Goal: Information Seeking & Learning: Learn about a topic

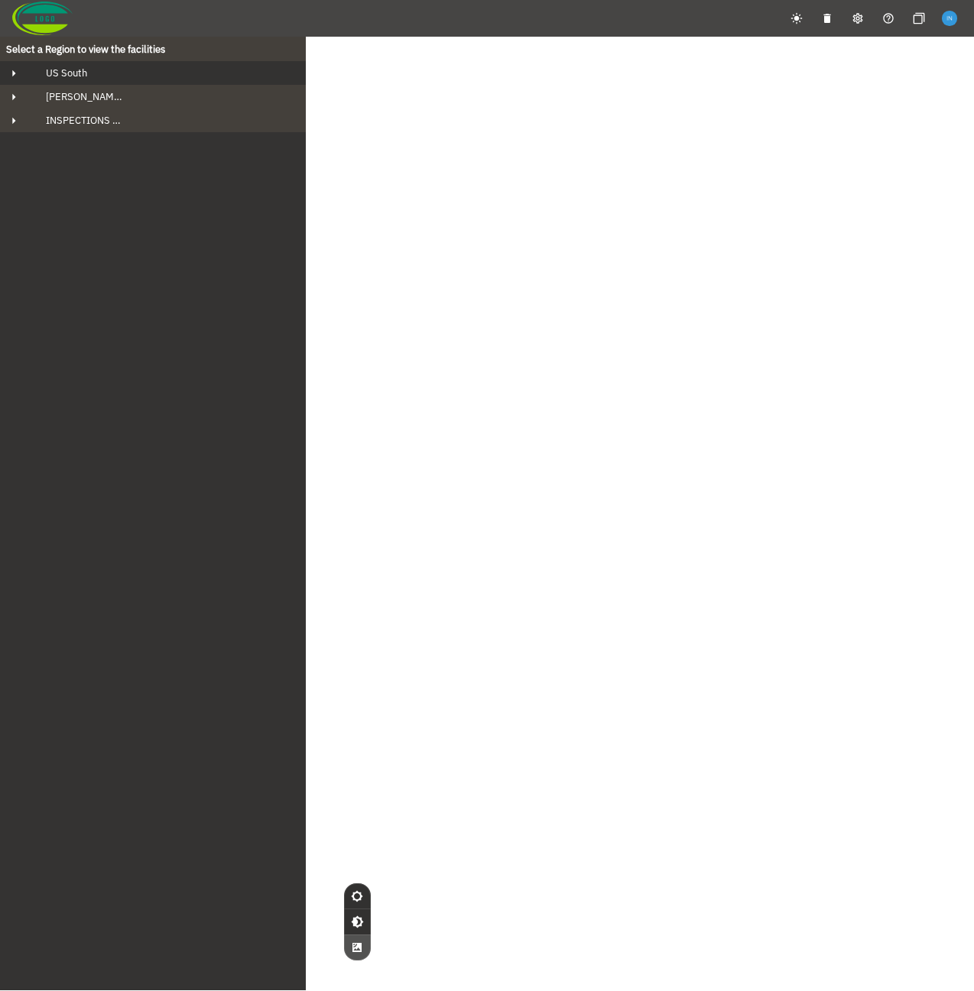
click at [125, 79] on div "US South" at bounding box center [167, 73] width 266 height 13
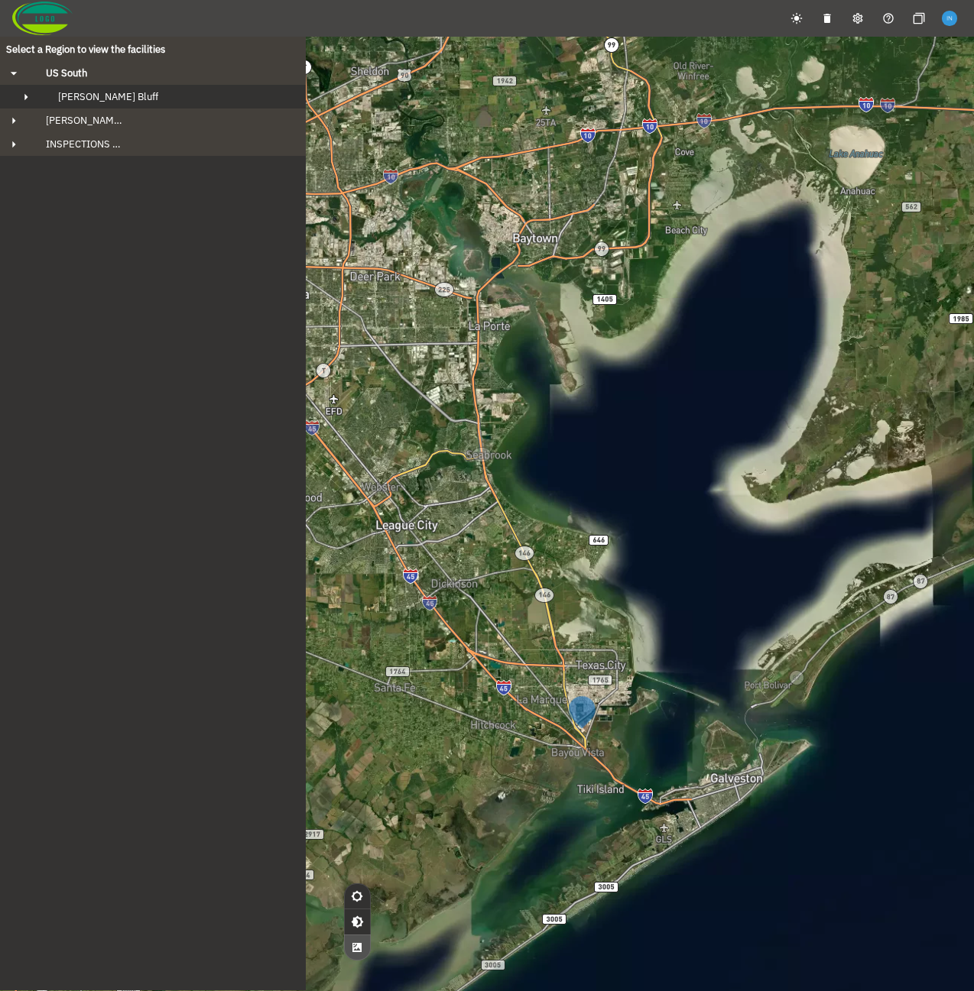
click at [129, 98] on div "[PERSON_NAME] Bluff" at bounding box center [167, 96] width 242 height 13
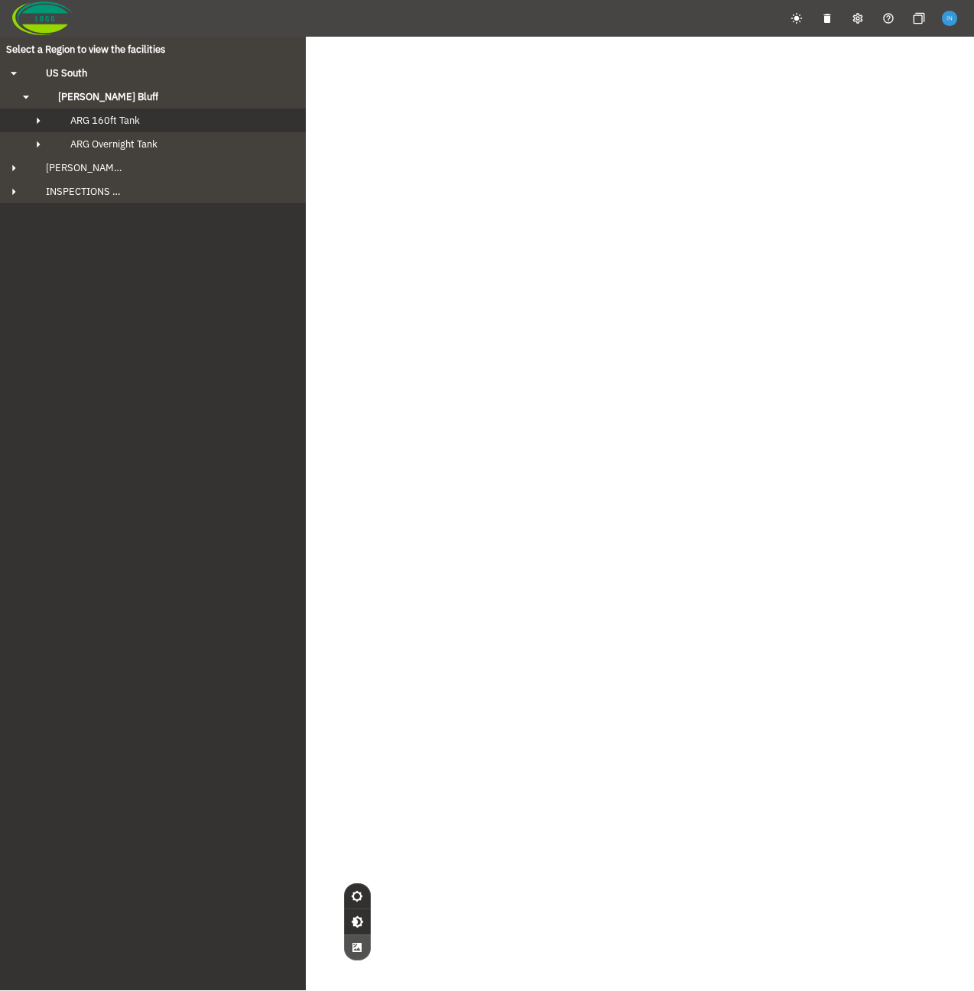
click at [141, 125] on div "ARG 160ft Tank" at bounding box center [166, 120] width 217 height 13
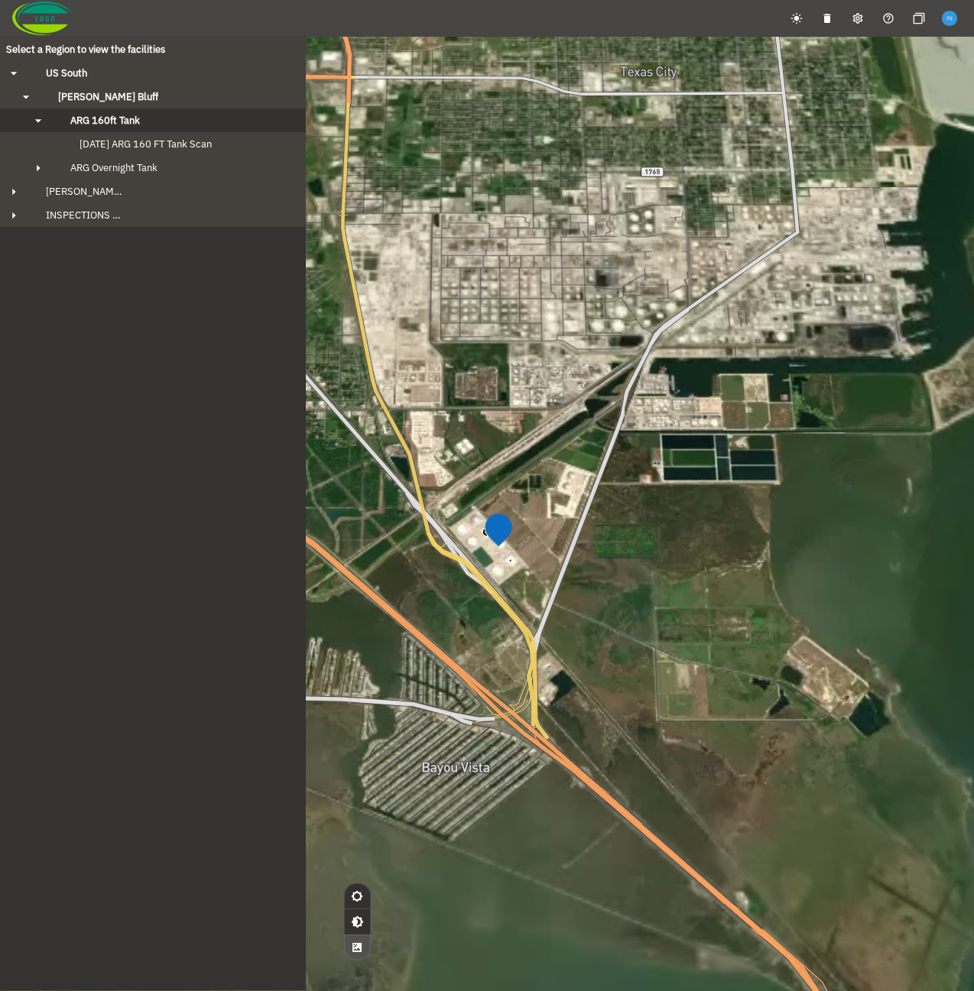
click at [141, 125] on div "ARG 160ft Tank" at bounding box center [166, 120] width 217 height 13
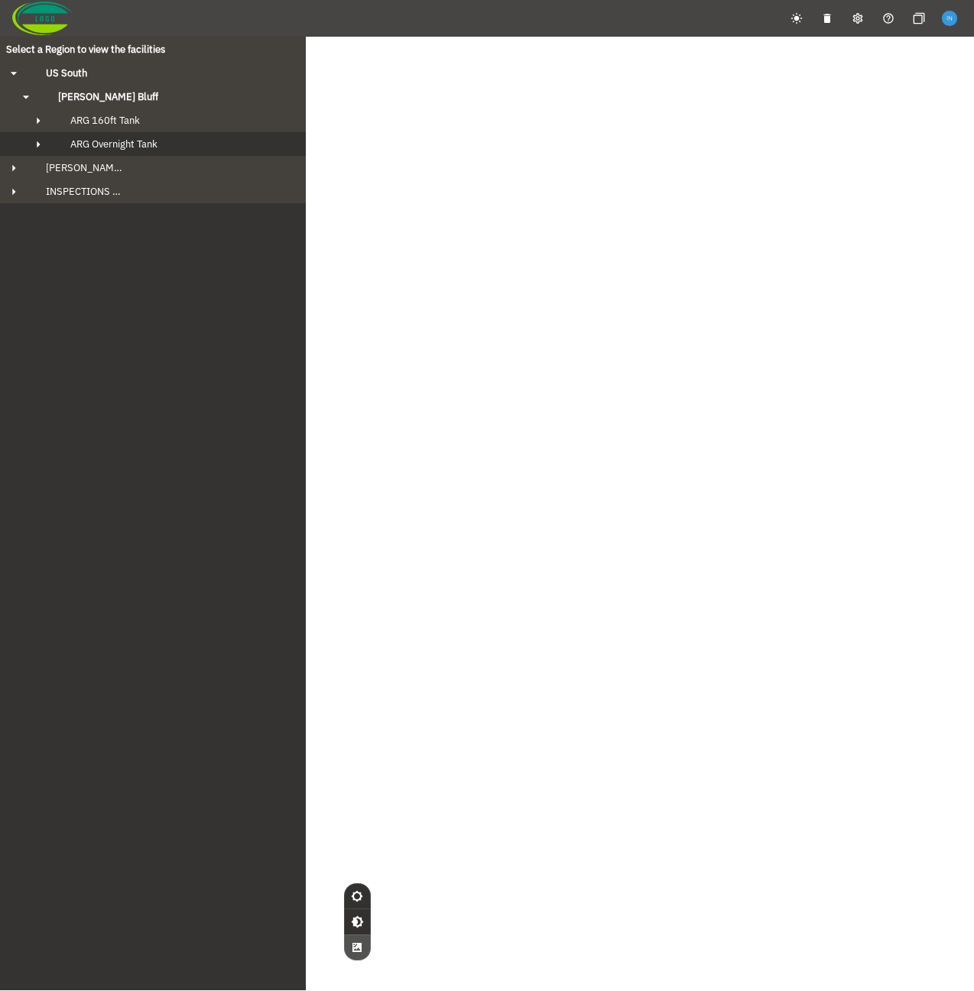
click at [145, 141] on span "ARG Overnight Tank" at bounding box center [113, 144] width 87 height 13
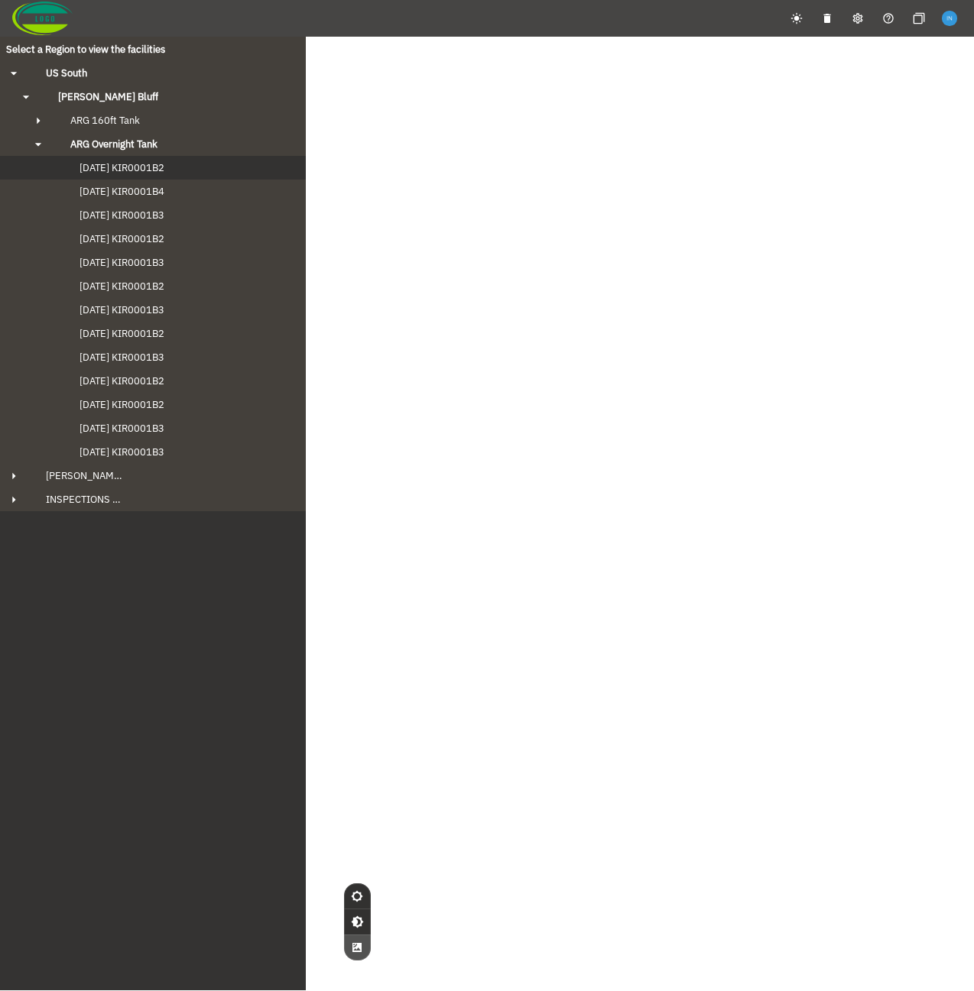
click at [146, 166] on span "[DATE] KIR0001B2" at bounding box center [106, 167] width 115 height 13
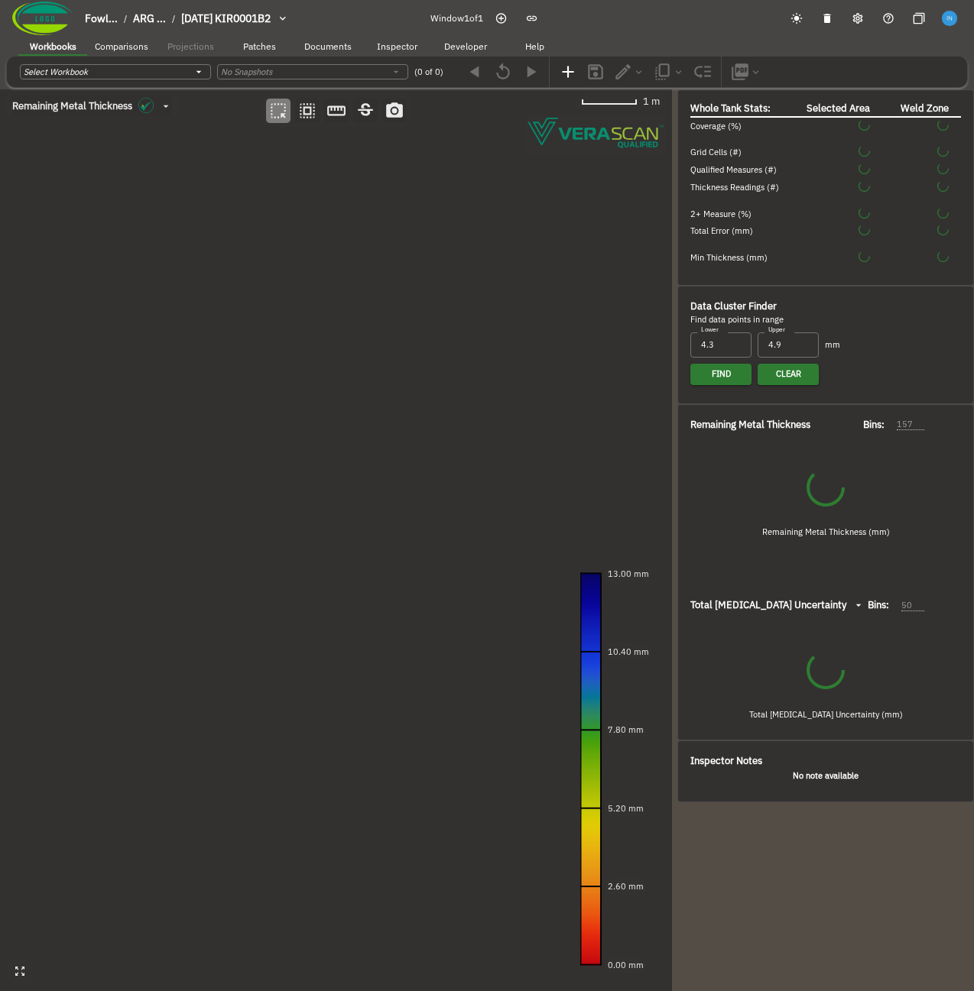
click at [677, 341] on div "Data Cluster Finder Find data points in range Lower 4.3 Lower Upper 4.9 Upper m…" at bounding box center [825, 345] width 297 height 118
click at [674, 340] on div at bounding box center [674, 540] width 5 height 902
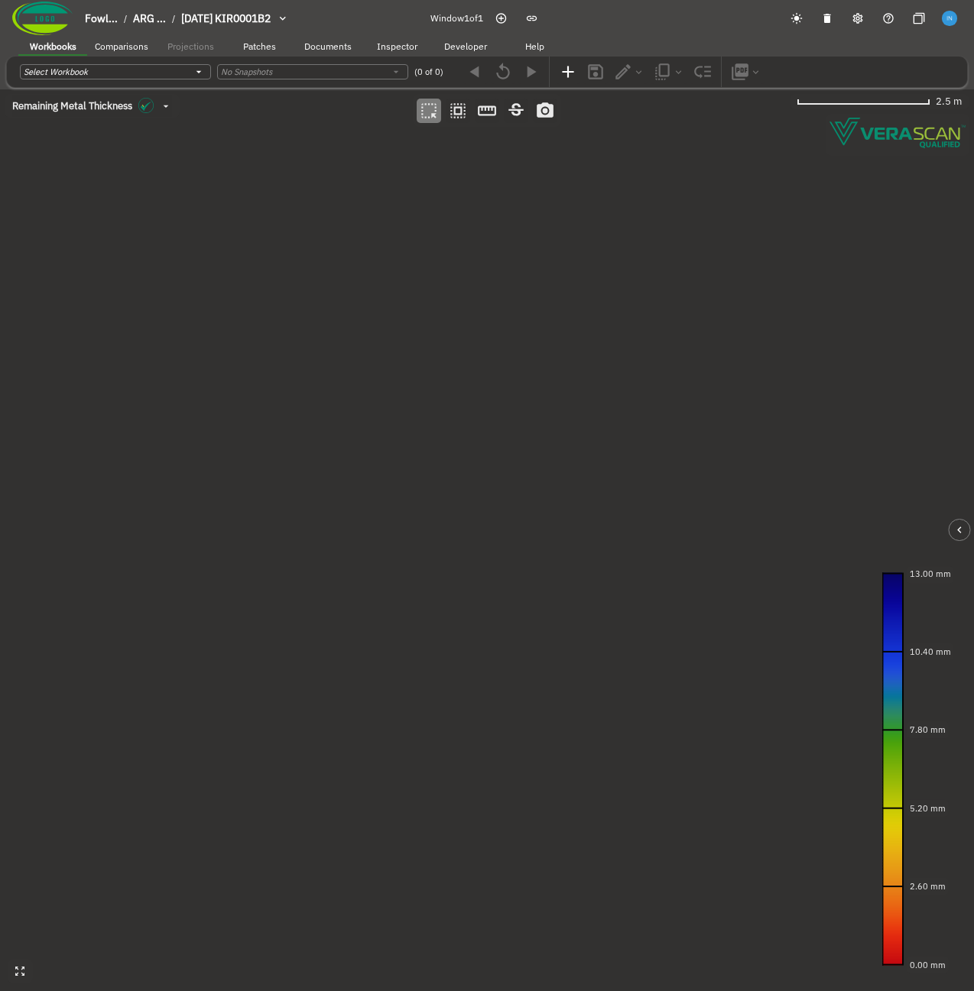
drag, startPoint x: 336, startPoint y: 382, endPoint x: 337, endPoint y: 326, distance: 55.8
click at [337, 326] on canvas at bounding box center [487, 540] width 974 height 902
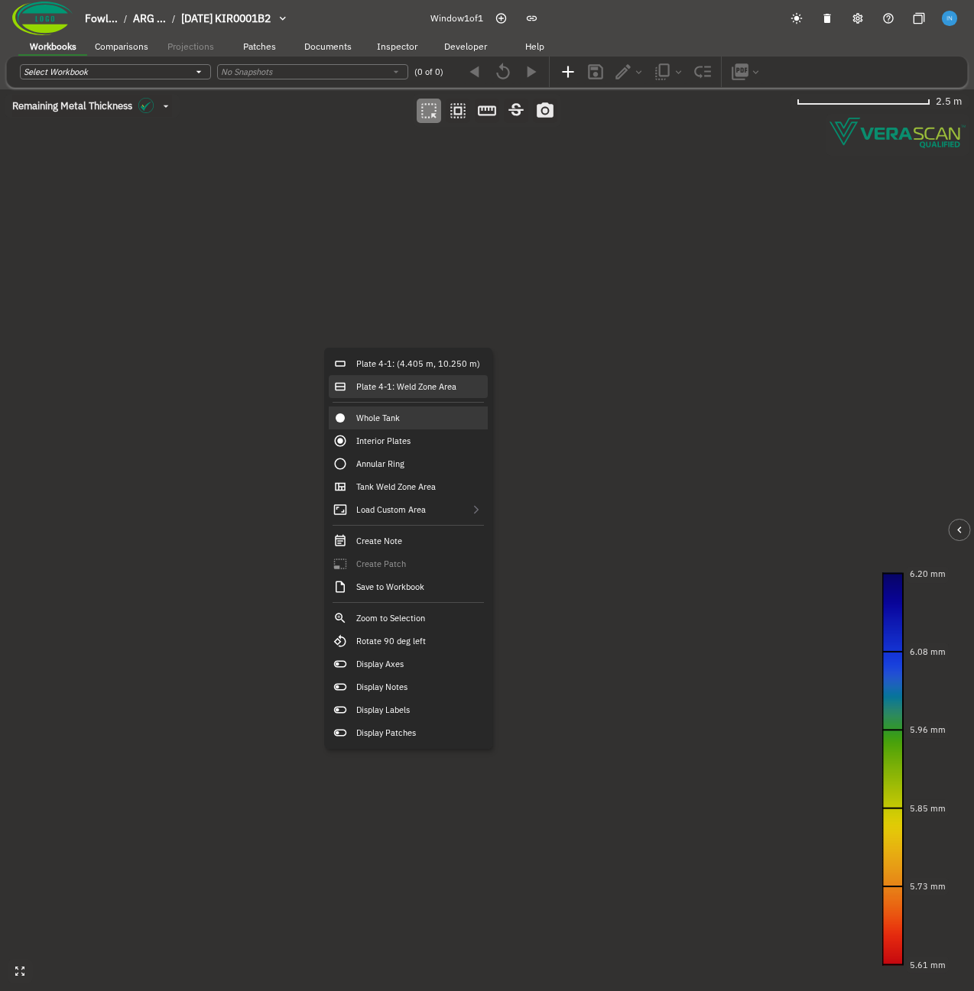
click at [456, 384] on div "Plate 4-1: Weld Zone Area" at bounding box center [408, 386] width 159 height 23
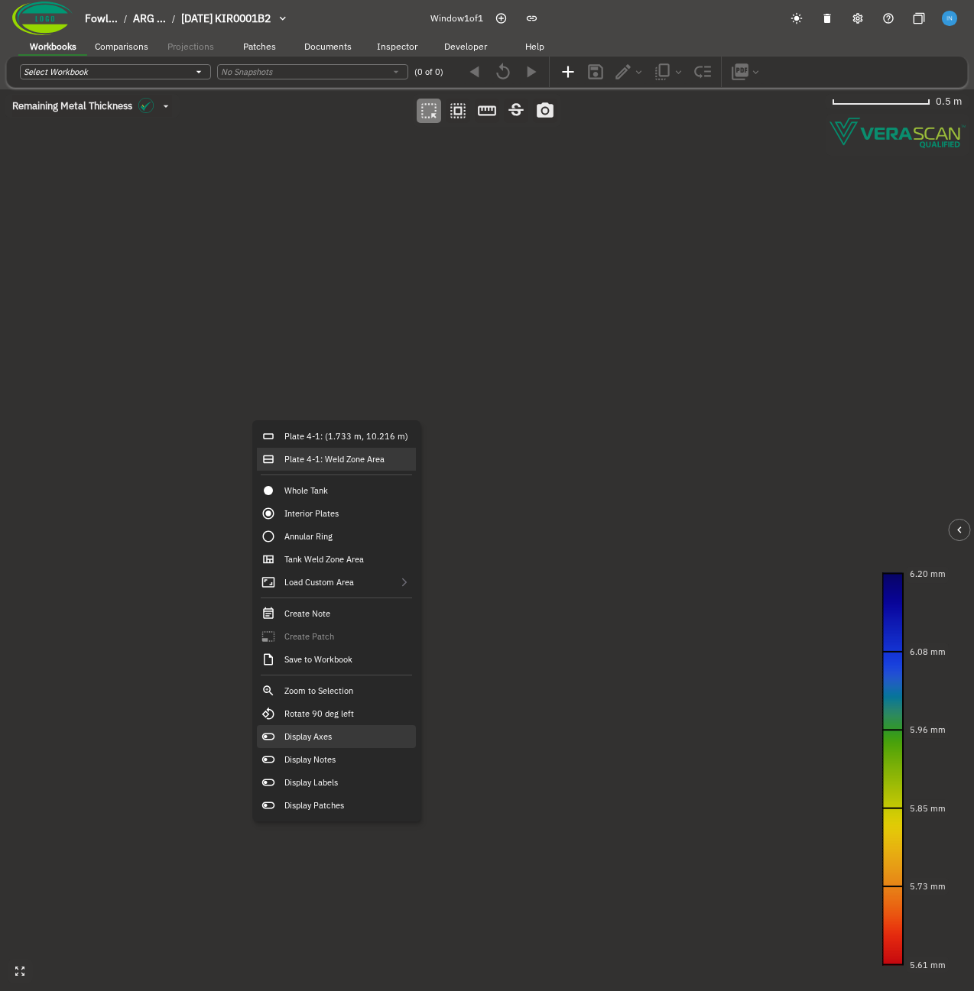
click at [355, 742] on div "Display Axes" at bounding box center [336, 736] width 159 height 23
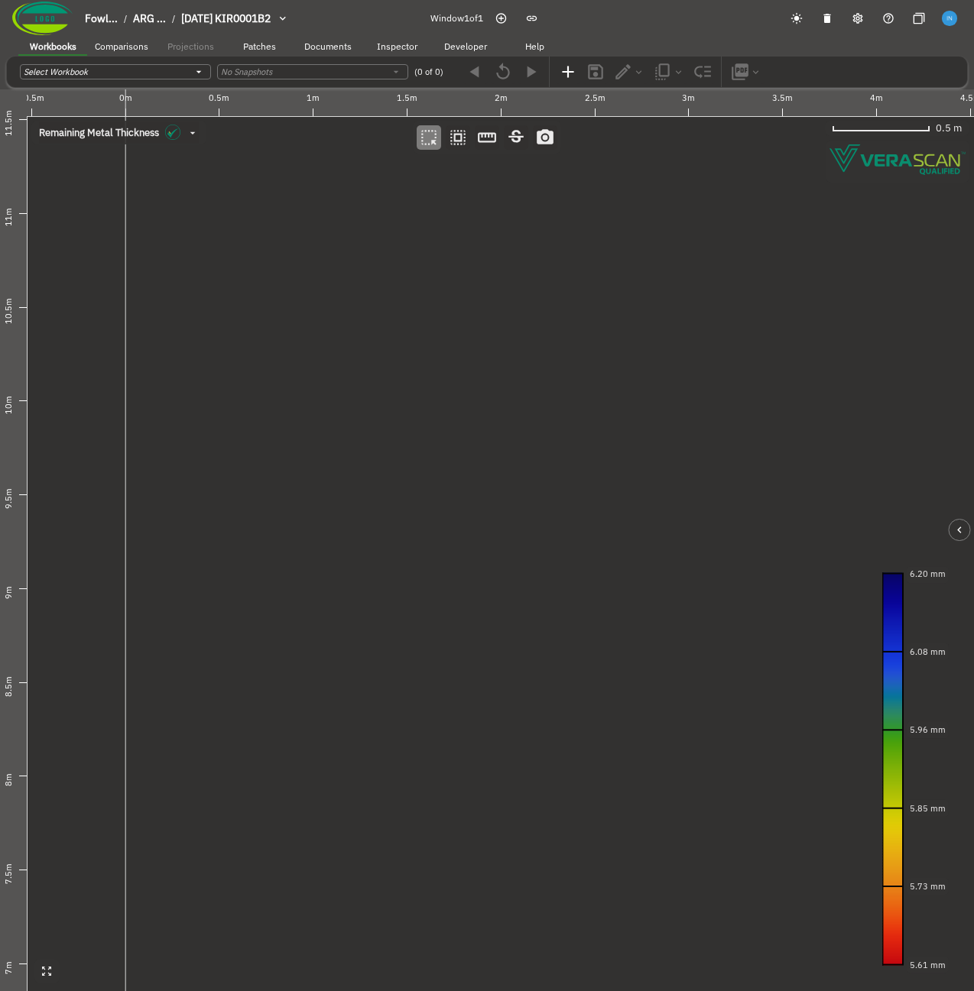
drag, startPoint x: 269, startPoint y: 664, endPoint x: 453, endPoint y: 610, distance: 192.0
click at [453, 610] on canvas at bounding box center [487, 540] width 974 height 902
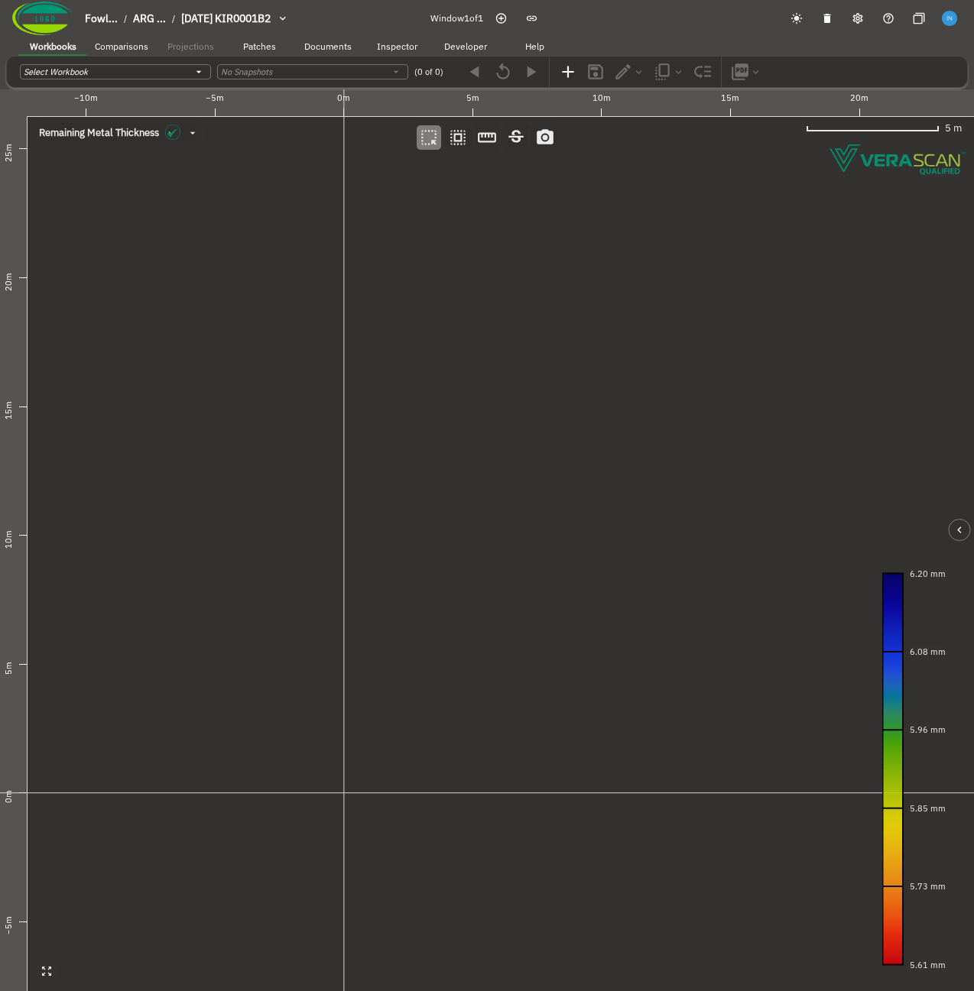
drag, startPoint x: 477, startPoint y: 728, endPoint x: 408, endPoint y: 631, distance: 119.0
click at [408, 631] on canvas at bounding box center [487, 540] width 974 height 902
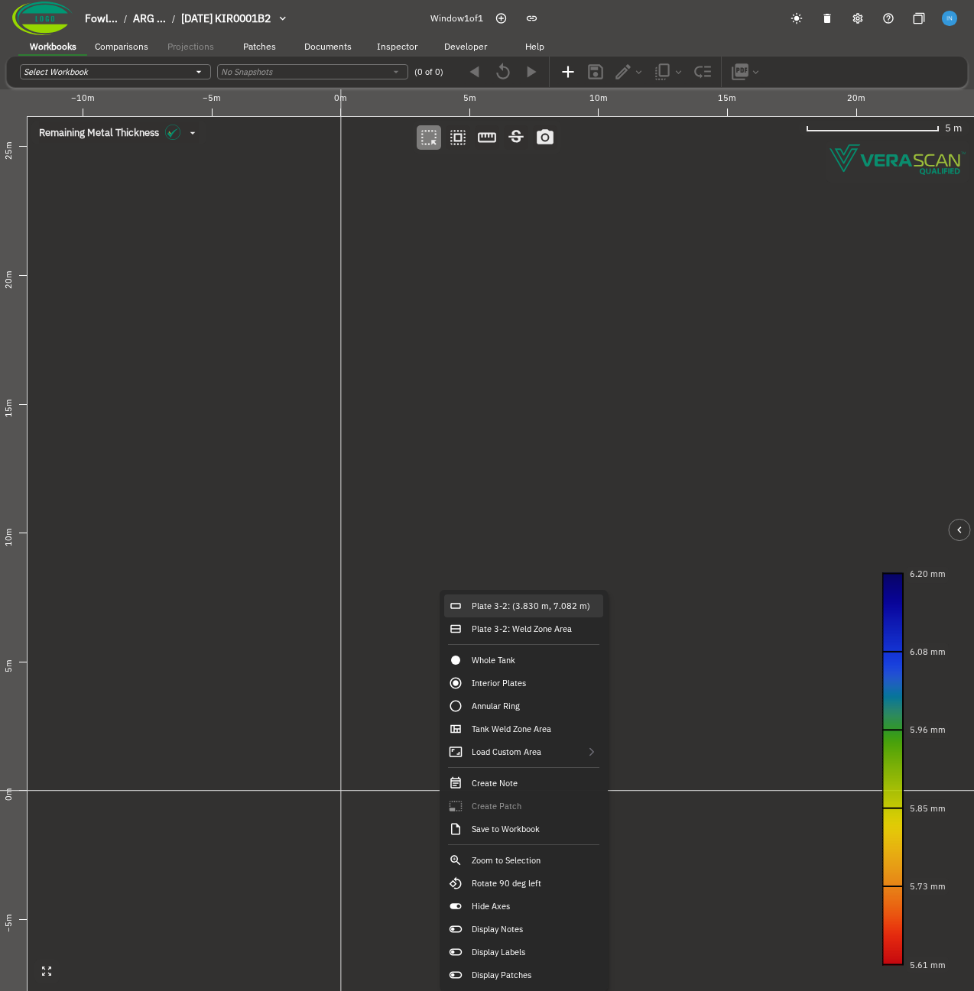
click at [540, 612] on div "Plate 3-2: (3.830 m, 7.082 m)" at bounding box center [523, 606] width 159 height 23
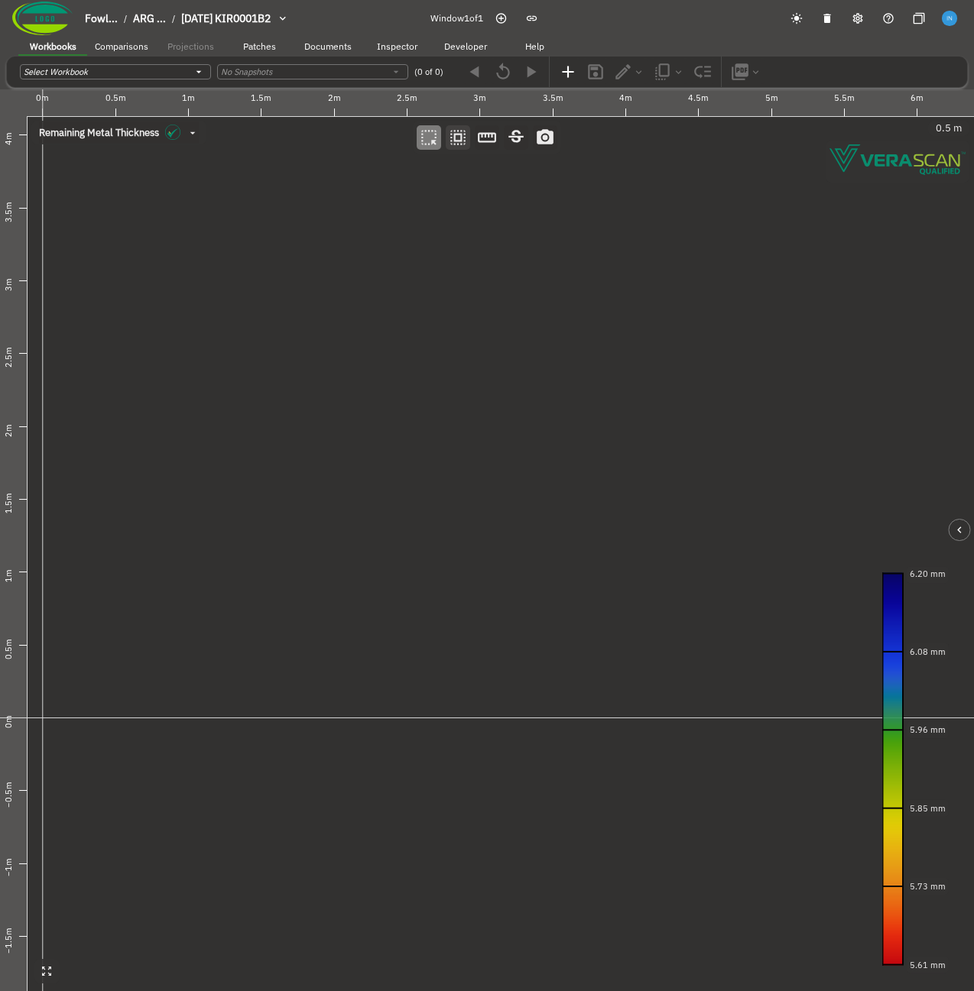
click at [456, 143] on icon "button" at bounding box center [458, 138] width 20 height 20
click at [334, 553] on canvas at bounding box center [487, 540] width 974 height 902
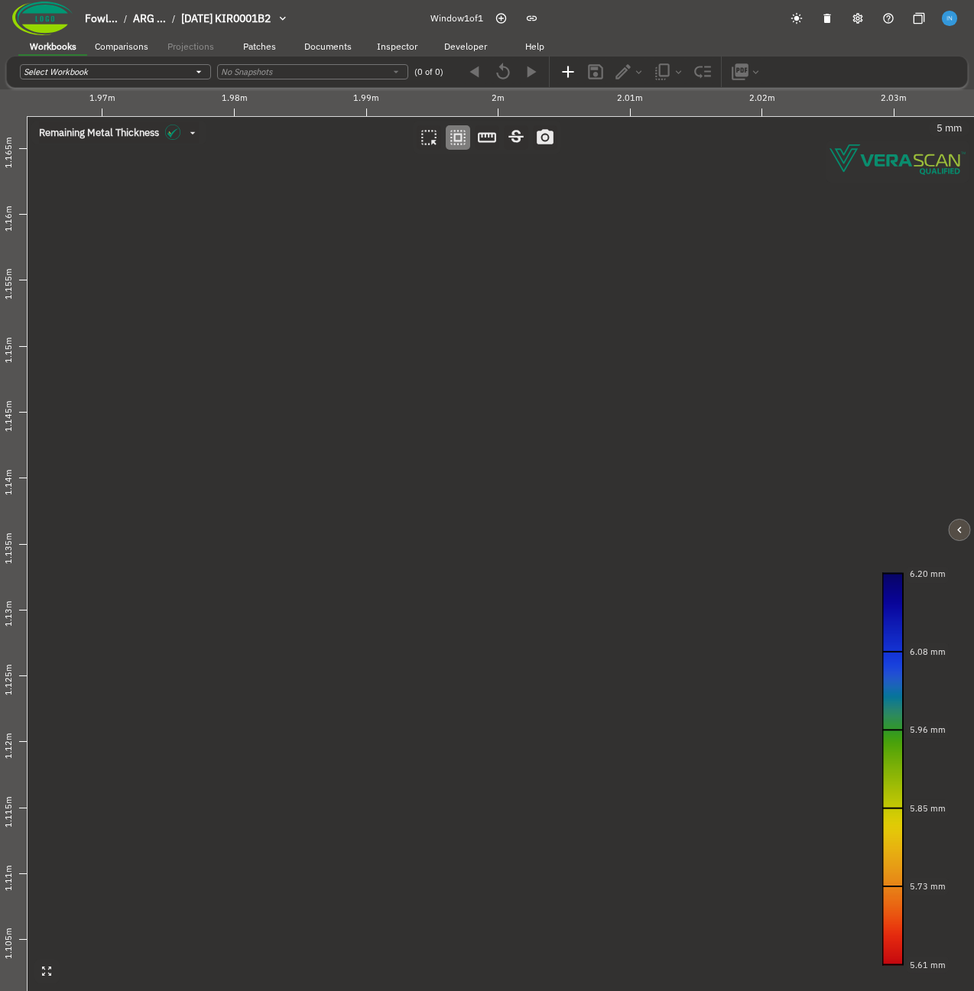
click at [961, 534] on icon "button" at bounding box center [959, 530] width 13 height 13
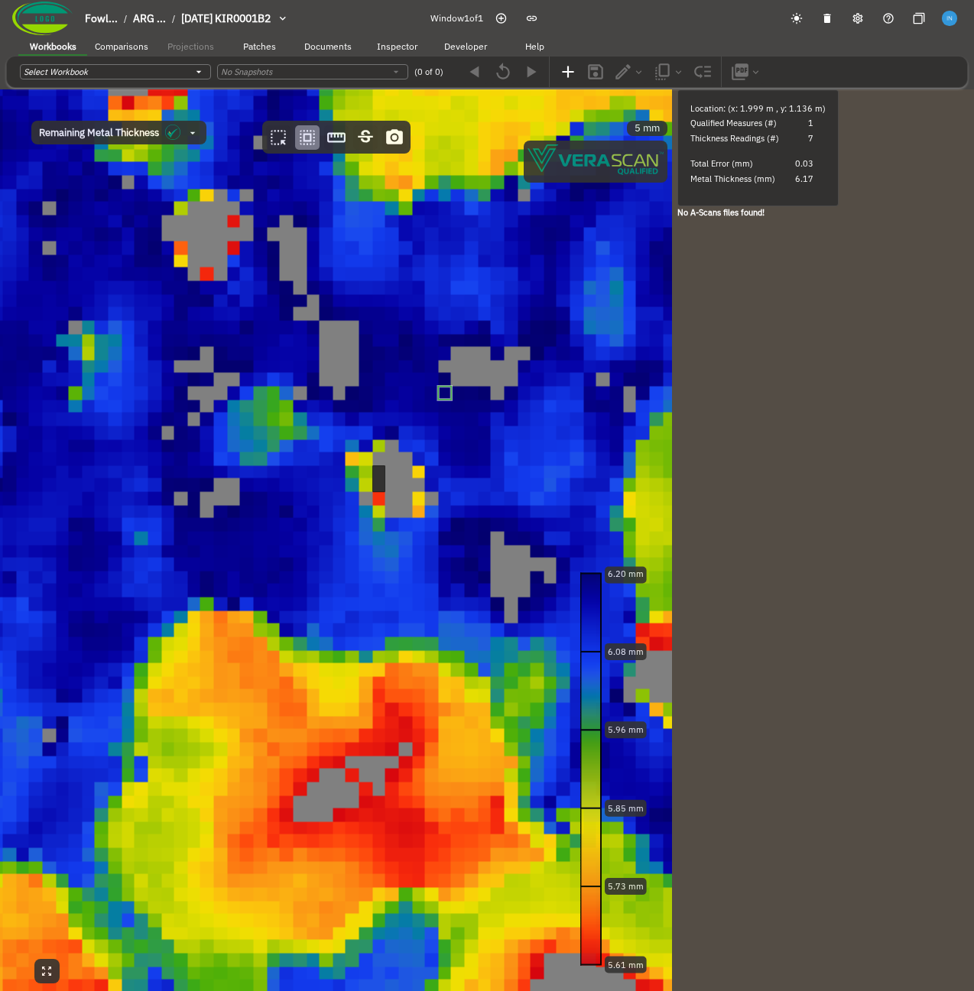
click at [434, 407] on canvas at bounding box center [336, 540] width 672 height 902
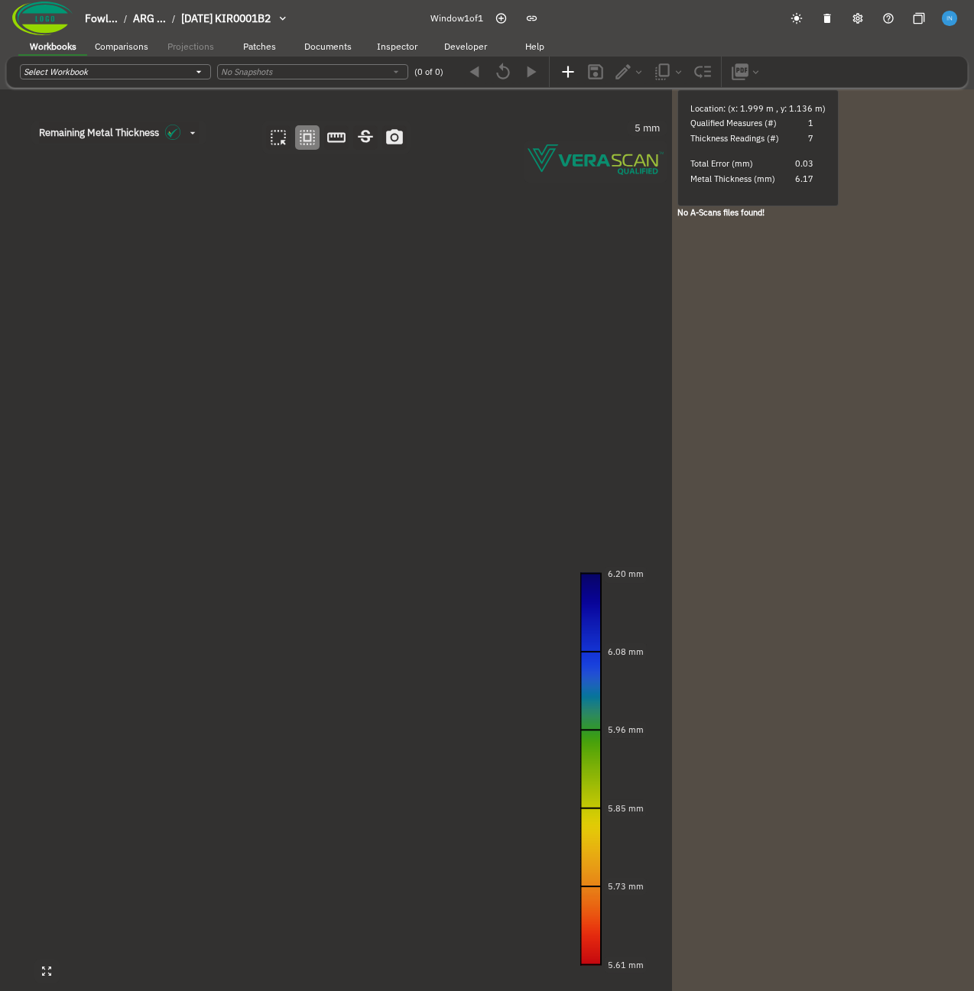
click at [434, 407] on canvas at bounding box center [336, 540] width 672 height 902
click at [433, 340] on canvas at bounding box center [336, 540] width 672 height 902
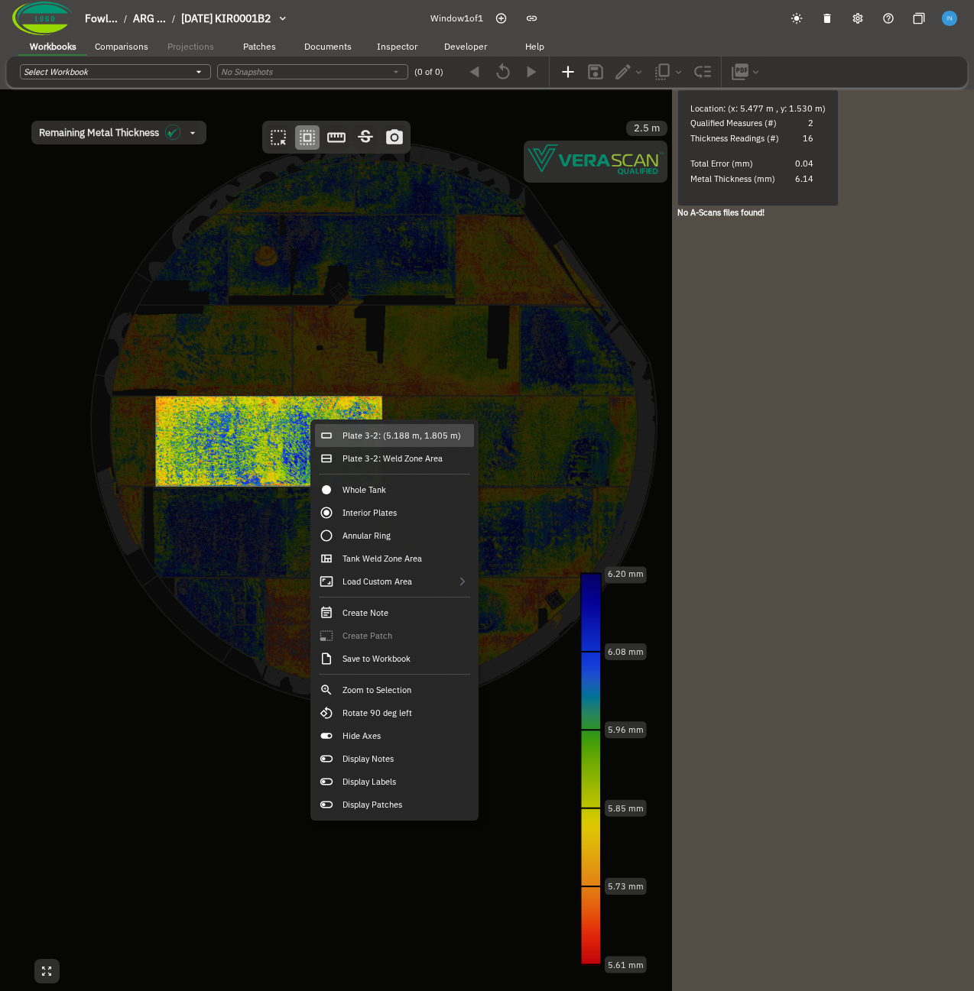
drag, startPoint x: 265, startPoint y: 429, endPoint x: 322, endPoint y: 429, distance: 56.6
click at [322, 429] on div "−2m 0m 2m 4m 6m 8m 10m 12m 8m 6m 4m 2m 0m −2m −4m −6m −8m −10m −12m Plate 3-2: …" at bounding box center [336, 542] width 672 height 906
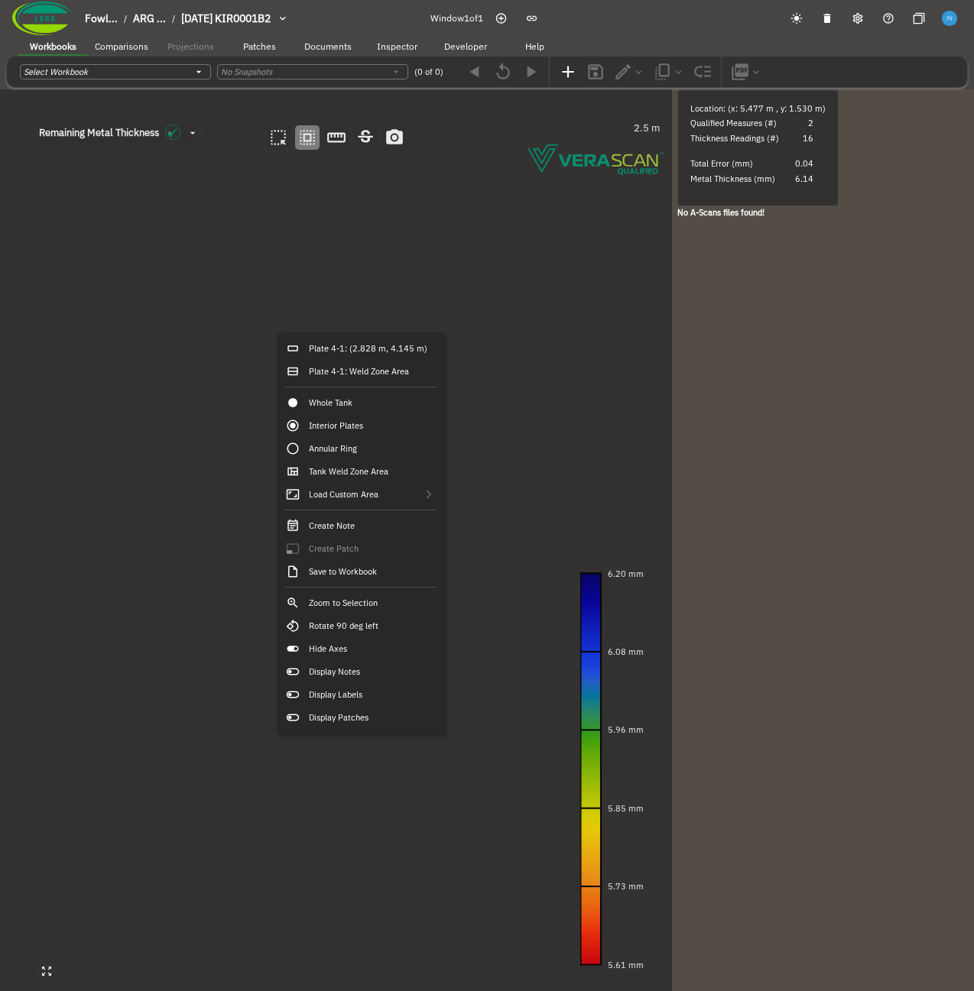
click at [521, 508] on canvas at bounding box center [336, 540] width 672 height 902
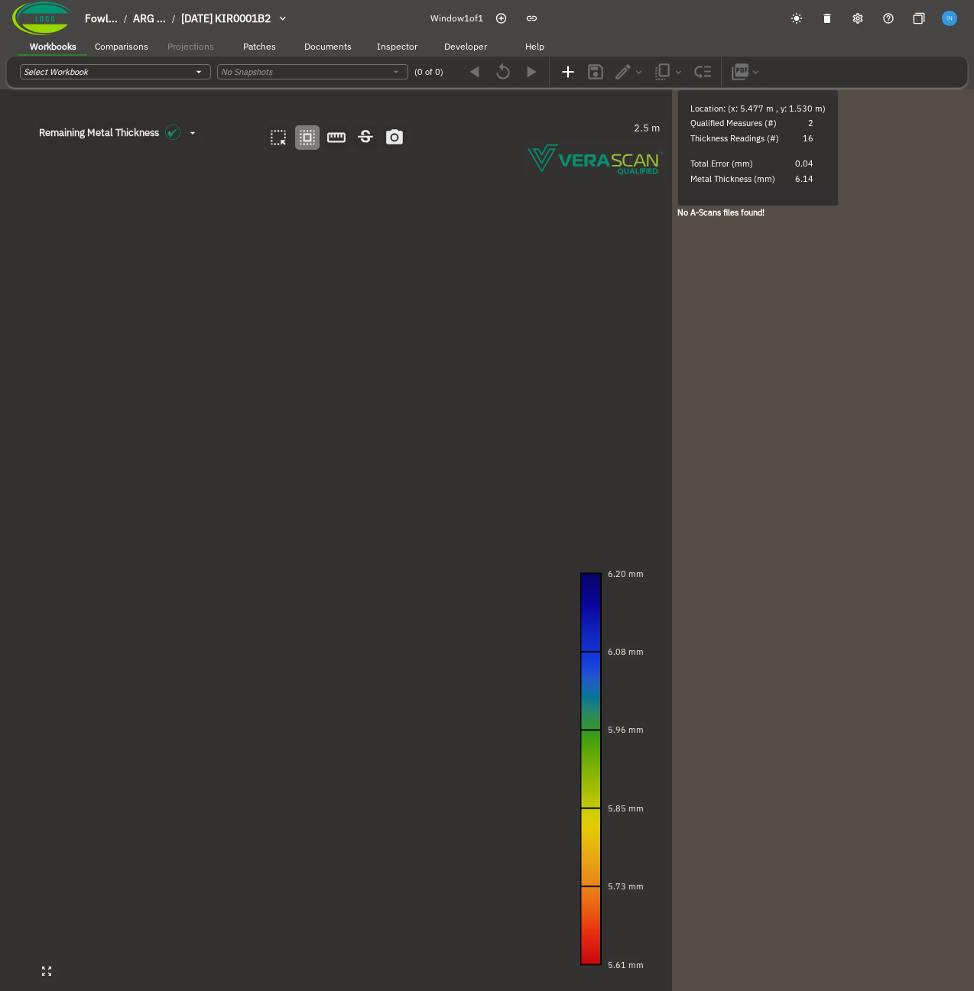
click at [521, 508] on canvas at bounding box center [336, 540] width 672 height 902
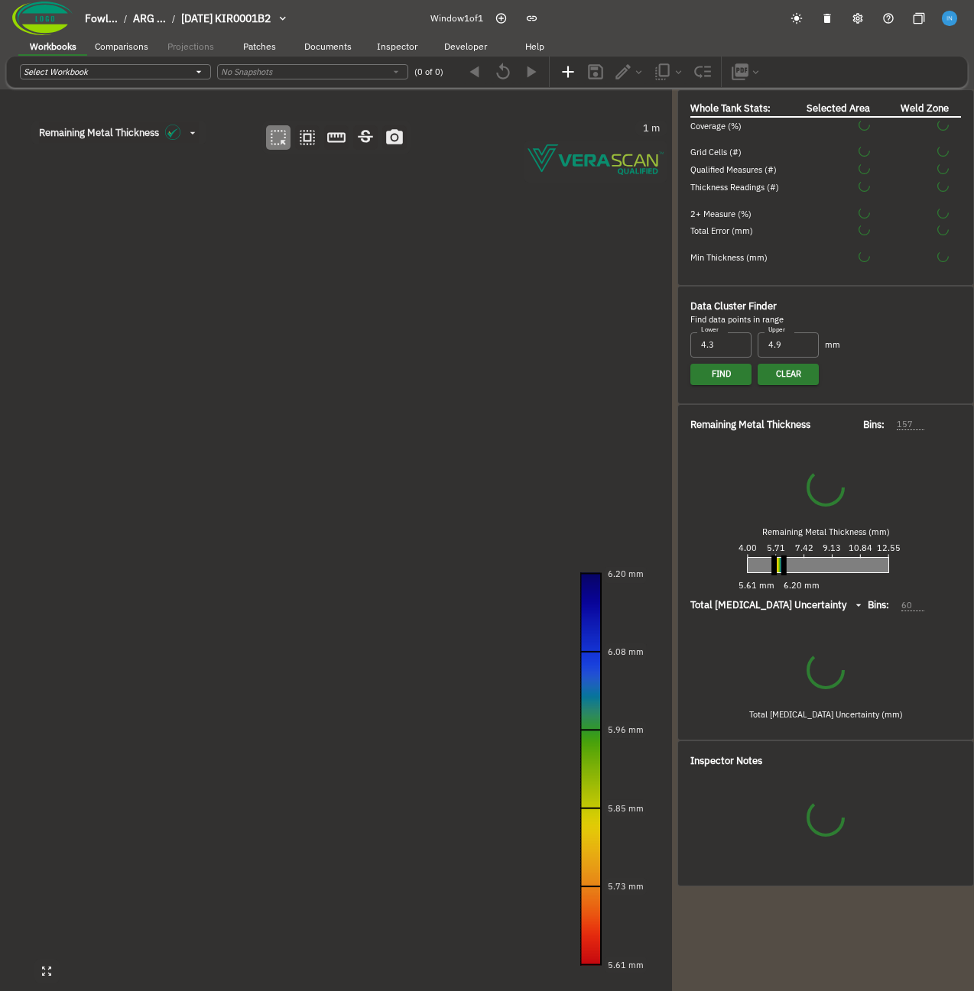
type input "535"
type input "93"
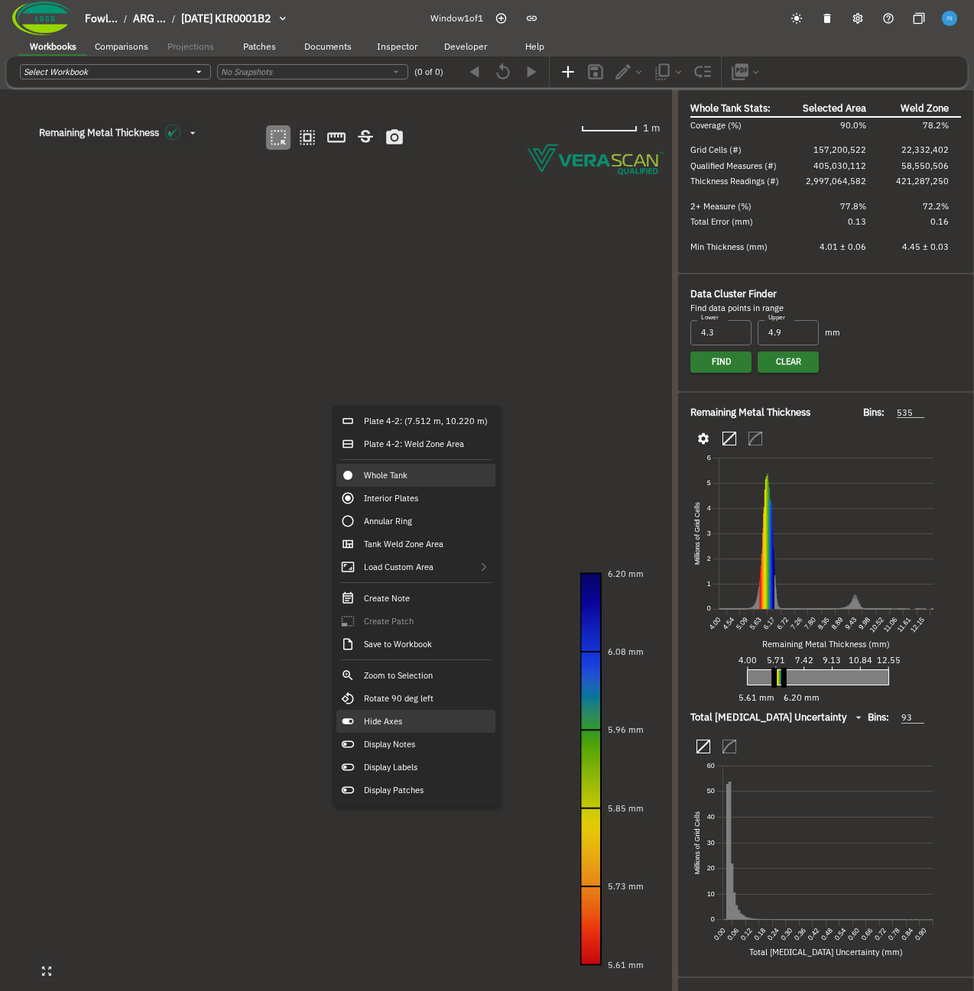
click at [429, 719] on div "Hide Axes" at bounding box center [415, 721] width 159 height 23
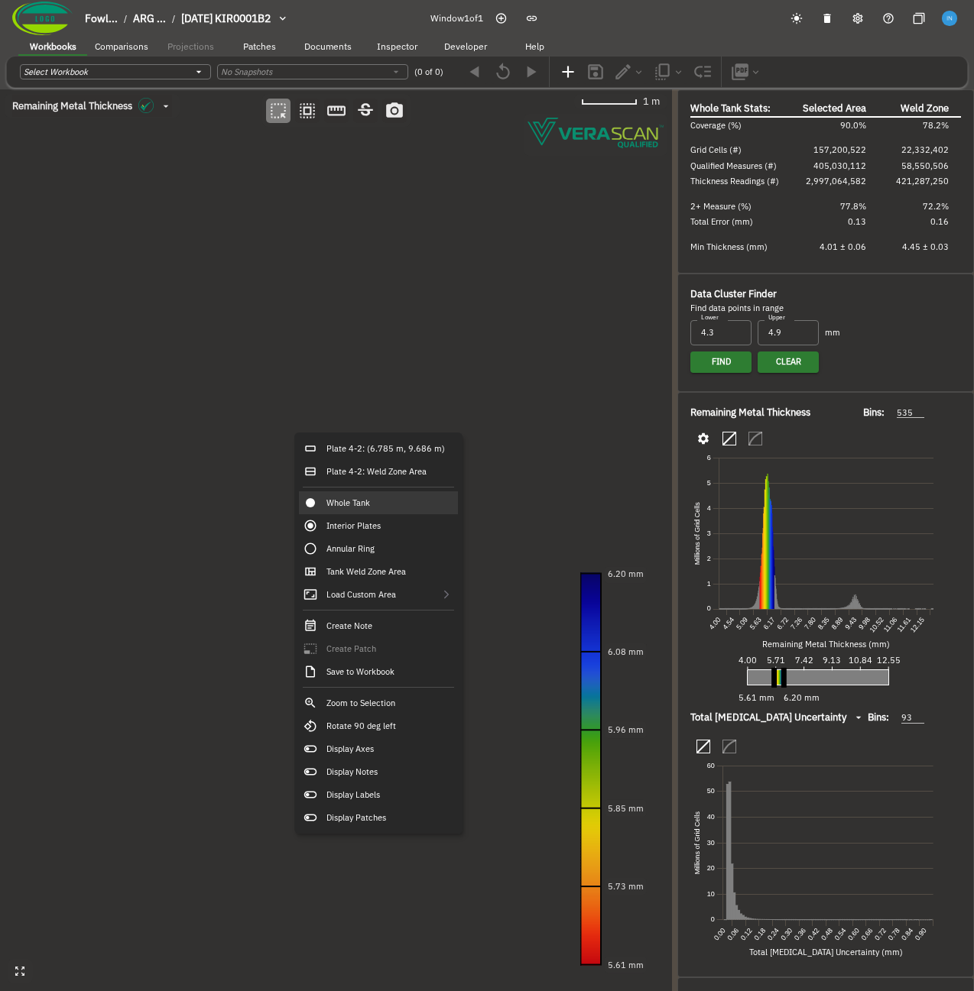
click at [294, 433] on canvas at bounding box center [336, 540] width 672 height 902
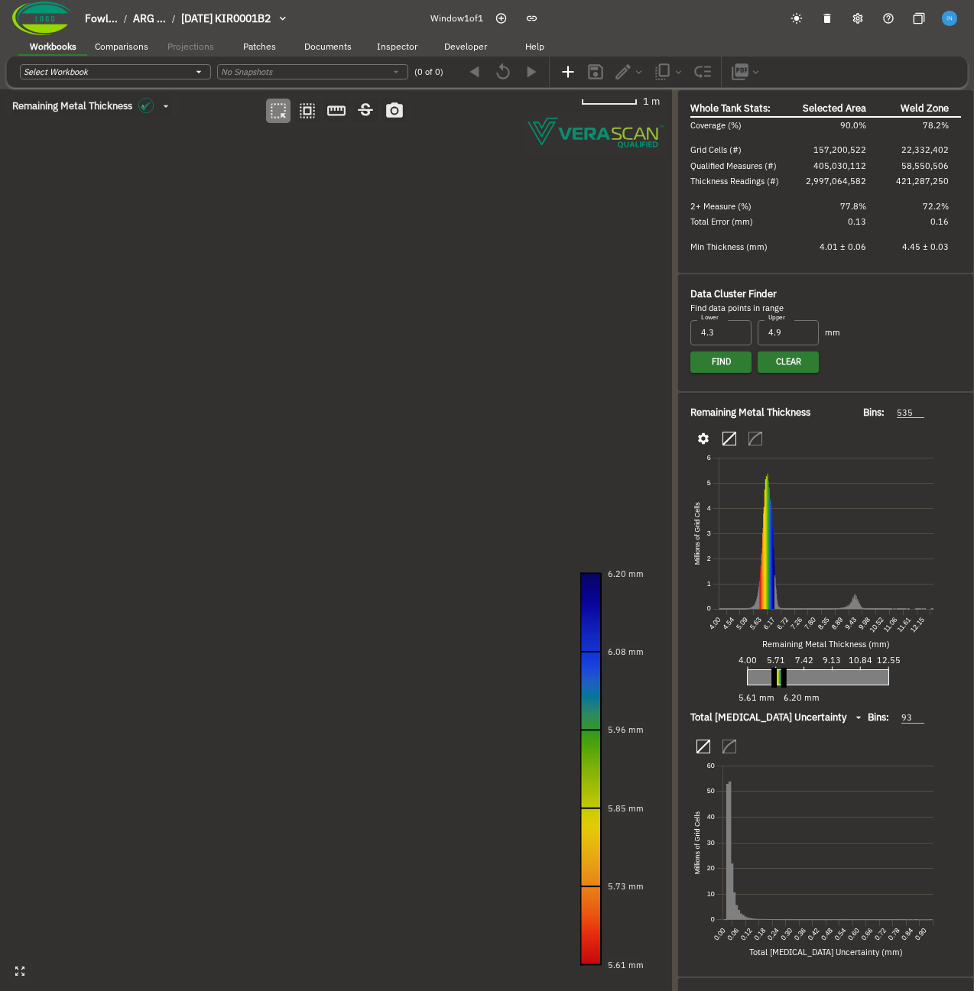
drag, startPoint x: 141, startPoint y: 474, endPoint x: 324, endPoint y: 486, distance: 183.1
click at [324, 486] on canvas at bounding box center [336, 540] width 672 height 902
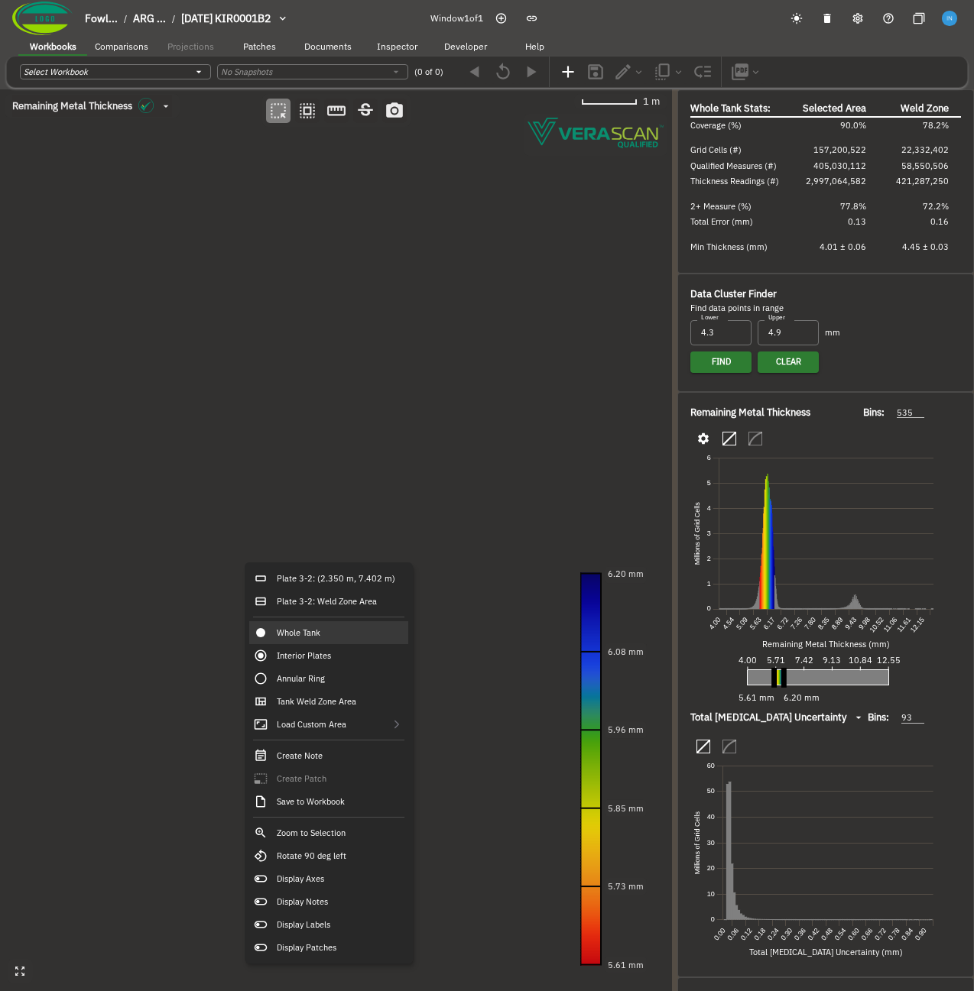
click at [134, 583] on canvas at bounding box center [336, 540] width 672 height 902
drag, startPoint x: 212, startPoint y: 669, endPoint x: 181, endPoint y: 300, distance: 369.8
click at [181, 300] on canvas at bounding box center [336, 540] width 672 height 902
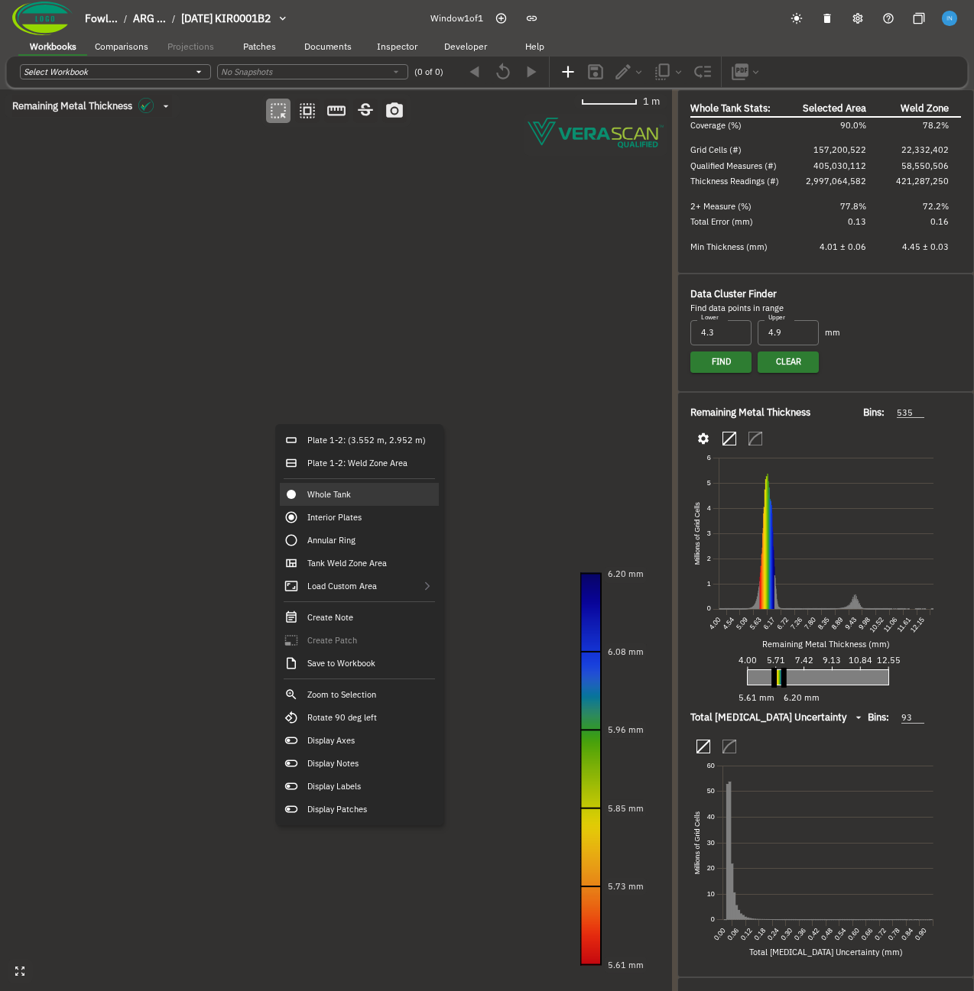
click at [249, 433] on canvas at bounding box center [336, 540] width 672 height 902
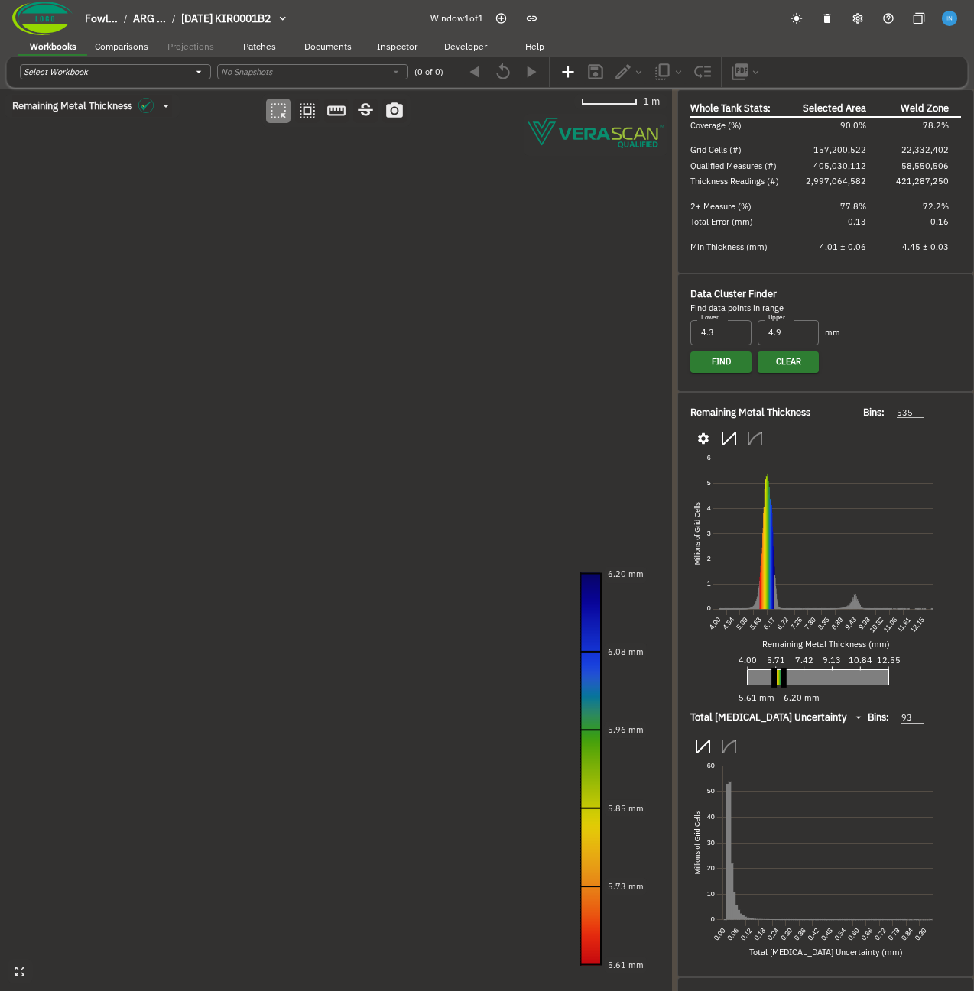
drag, startPoint x: 507, startPoint y: 388, endPoint x: 99, endPoint y: 819, distance: 593.7
click at [99, 819] on canvas at bounding box center [336, 540] width 672 height 902
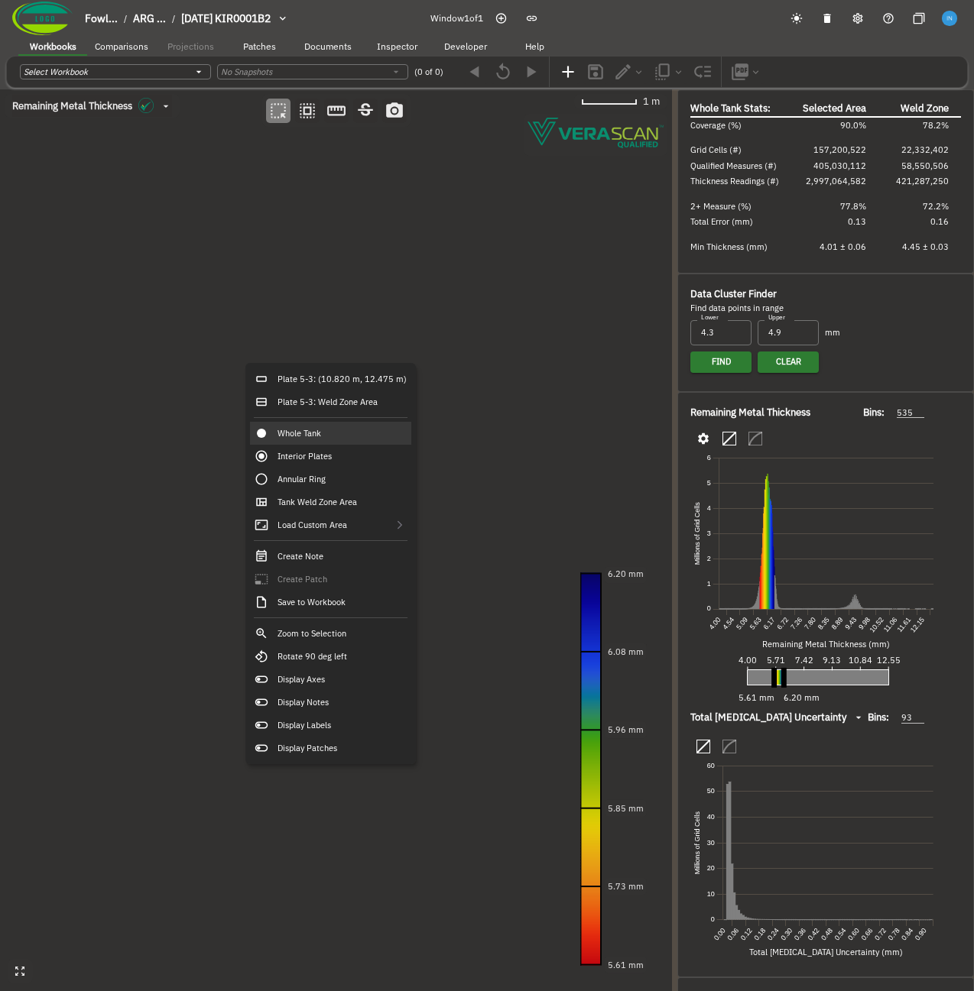
click at [134, 423] on canvas at bounding box center [336, 540] width 672 height 902
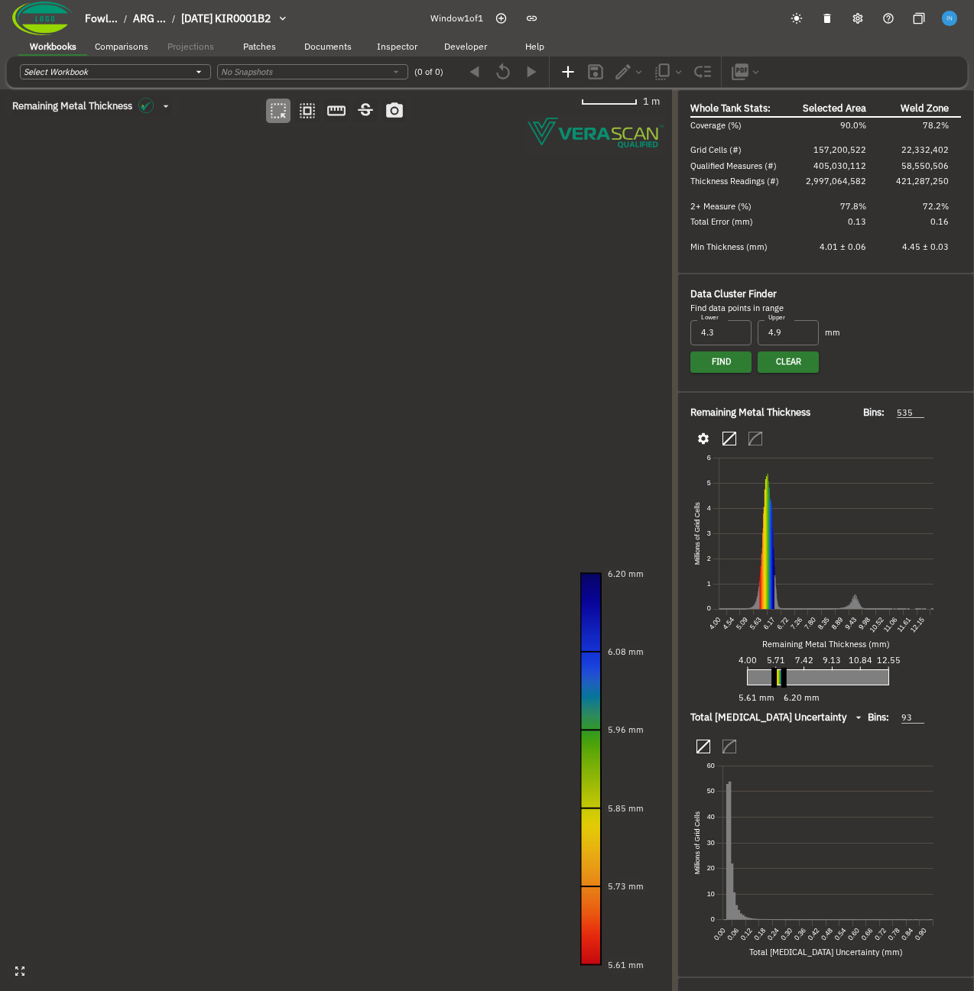
drag, startPoint x: 99, startPoint y: 433, endPoint x: 459, endPoint y: 309, distance: 380.7
click at [459, 309] on canvas at bounding box center [336, 540] width 672 height 902
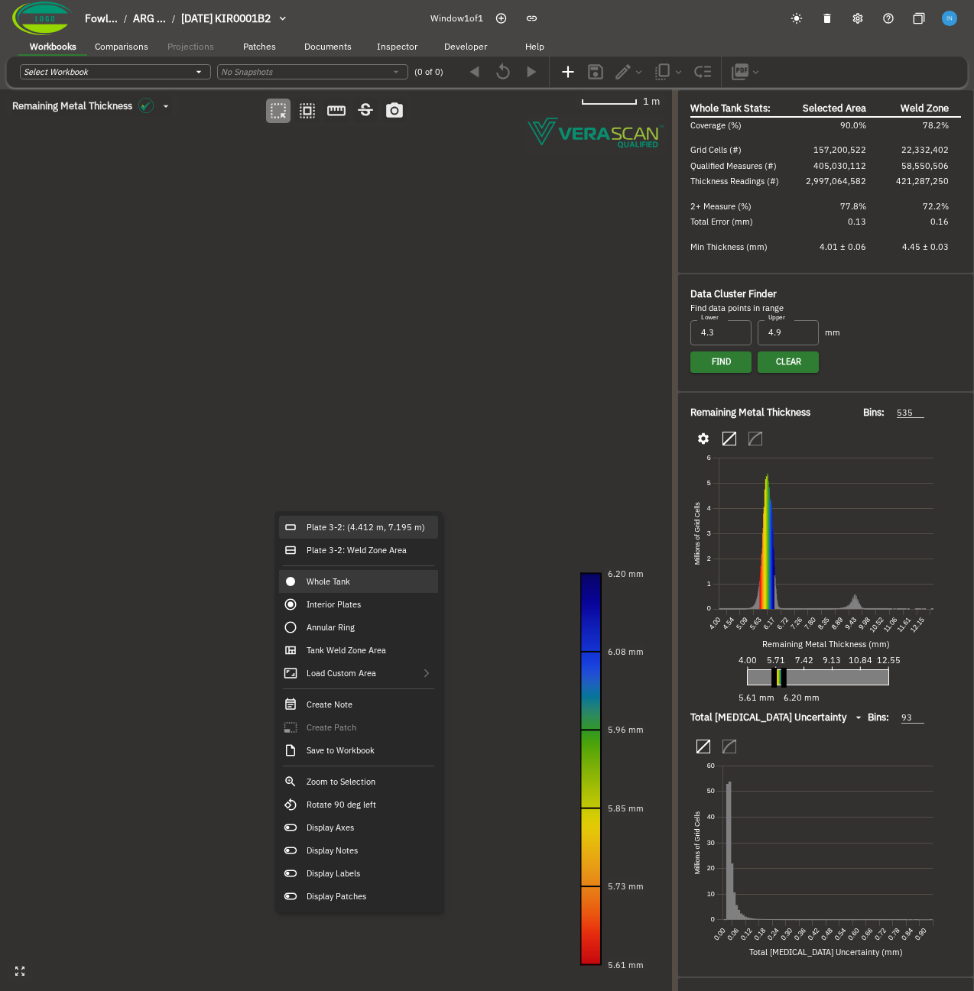
click at [314, 524] on div "Plate 3-2: (4.412 m, 7.195 m)" at bounding box center [358, 527] width 159 height 23
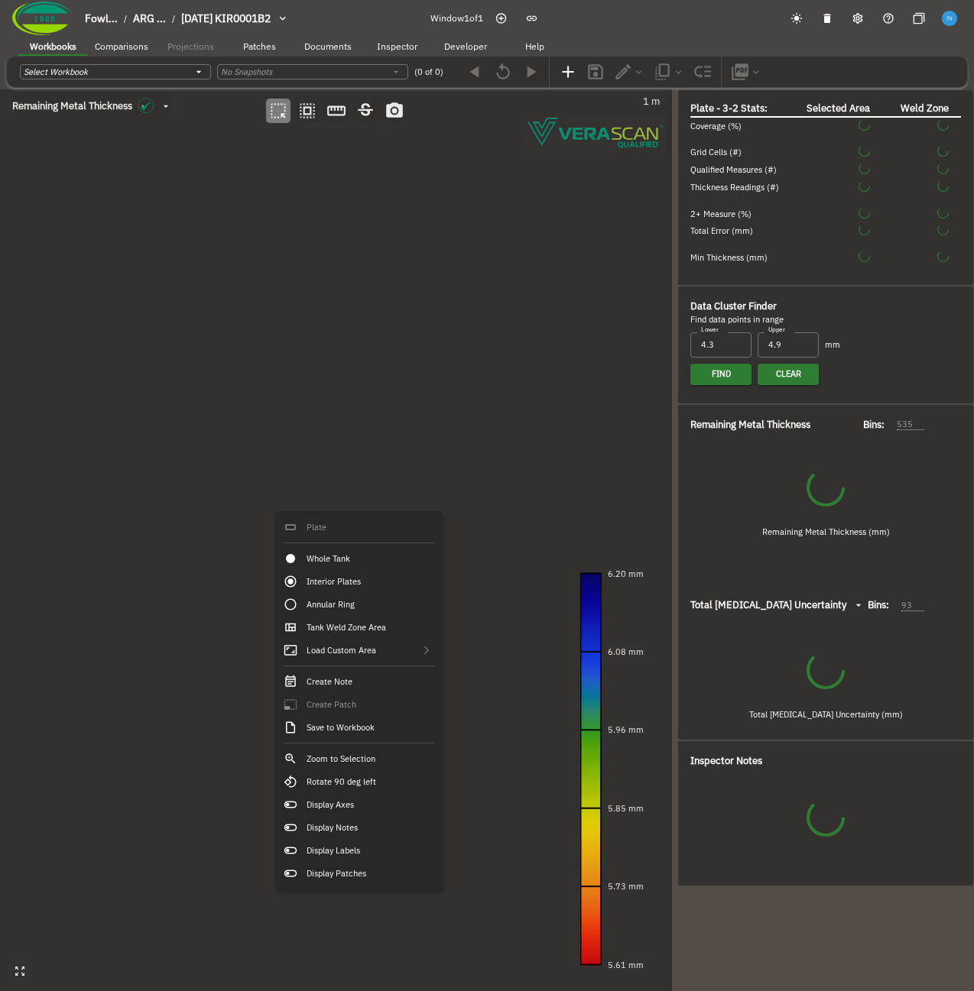
type input "157"
type input "60"
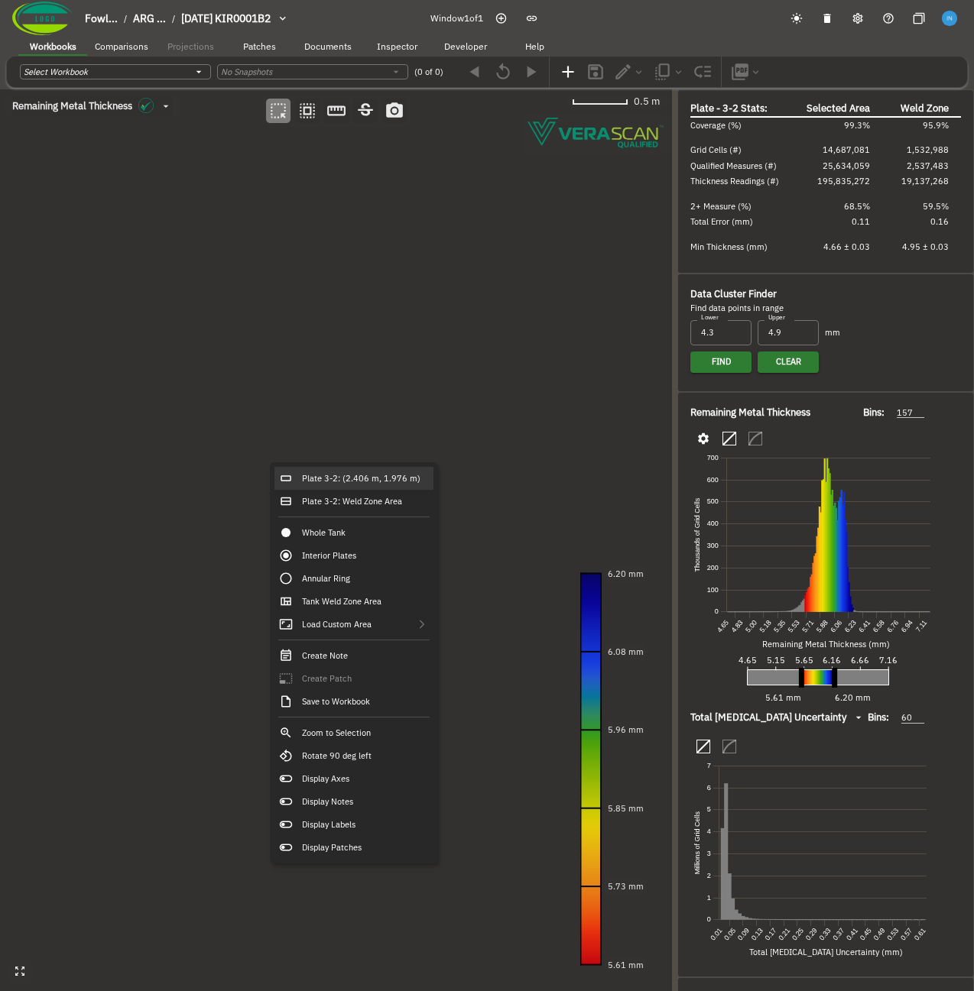
click at [540, 467] on canvas at bounding box center [336, 540] width 672 height 902
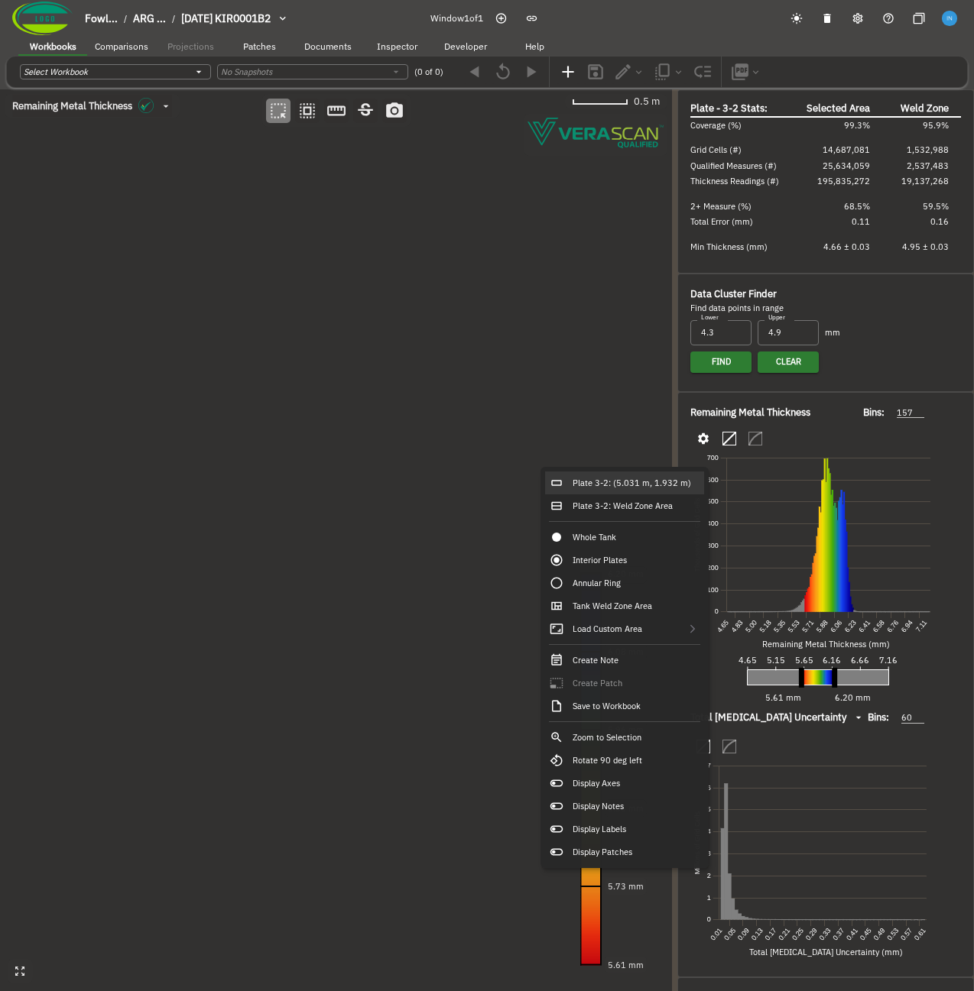
click at [367, 465] on canvas at bounding box center [336, 540] width 672 height 902
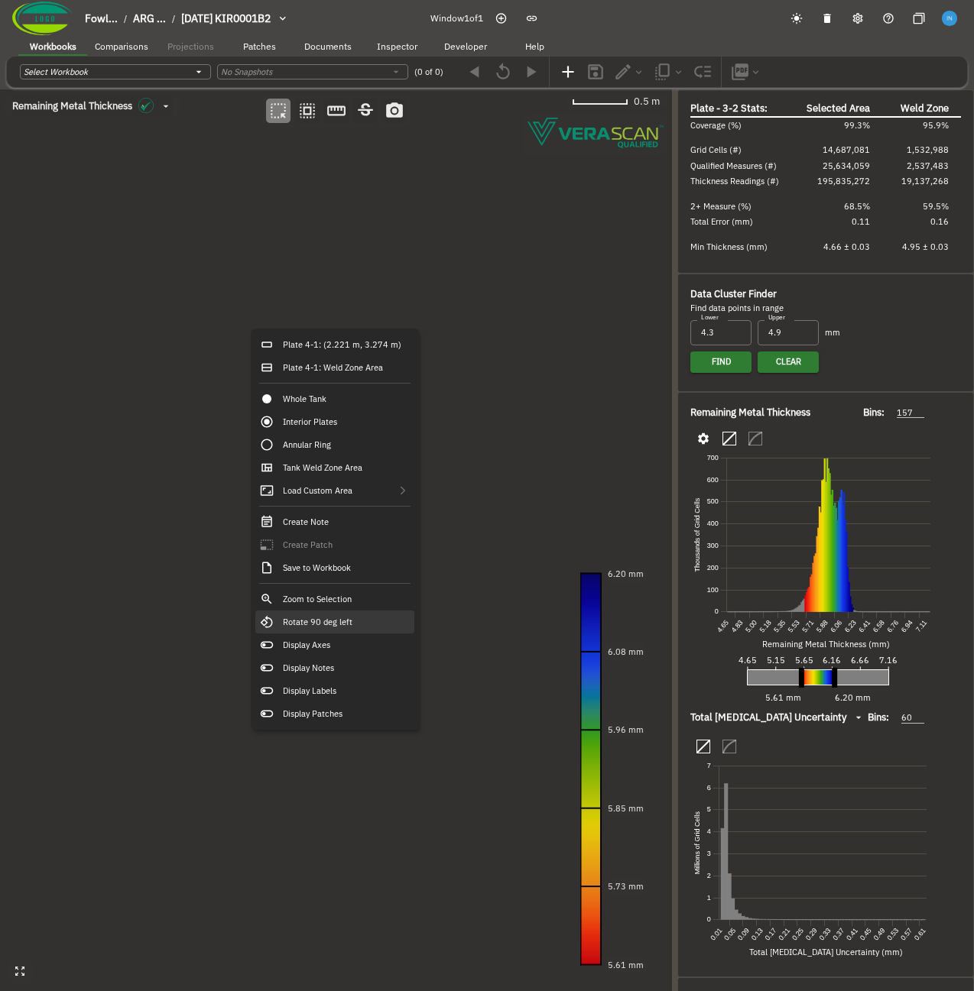
click at [363, 628] on div "Rotate 90 deg left" at bounding box center [334, 622] width 159 height 23
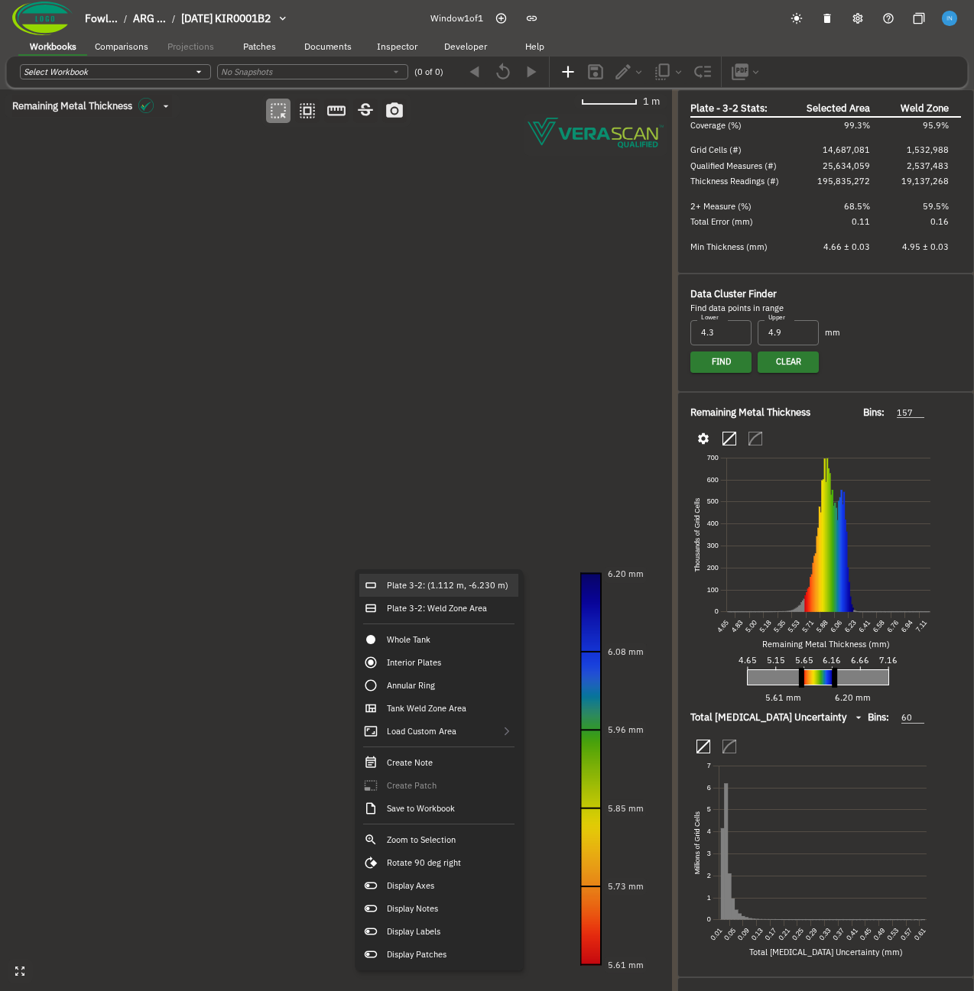
click at [341, 568] on canvas at bounding box center [336, 540] width 672 height 902
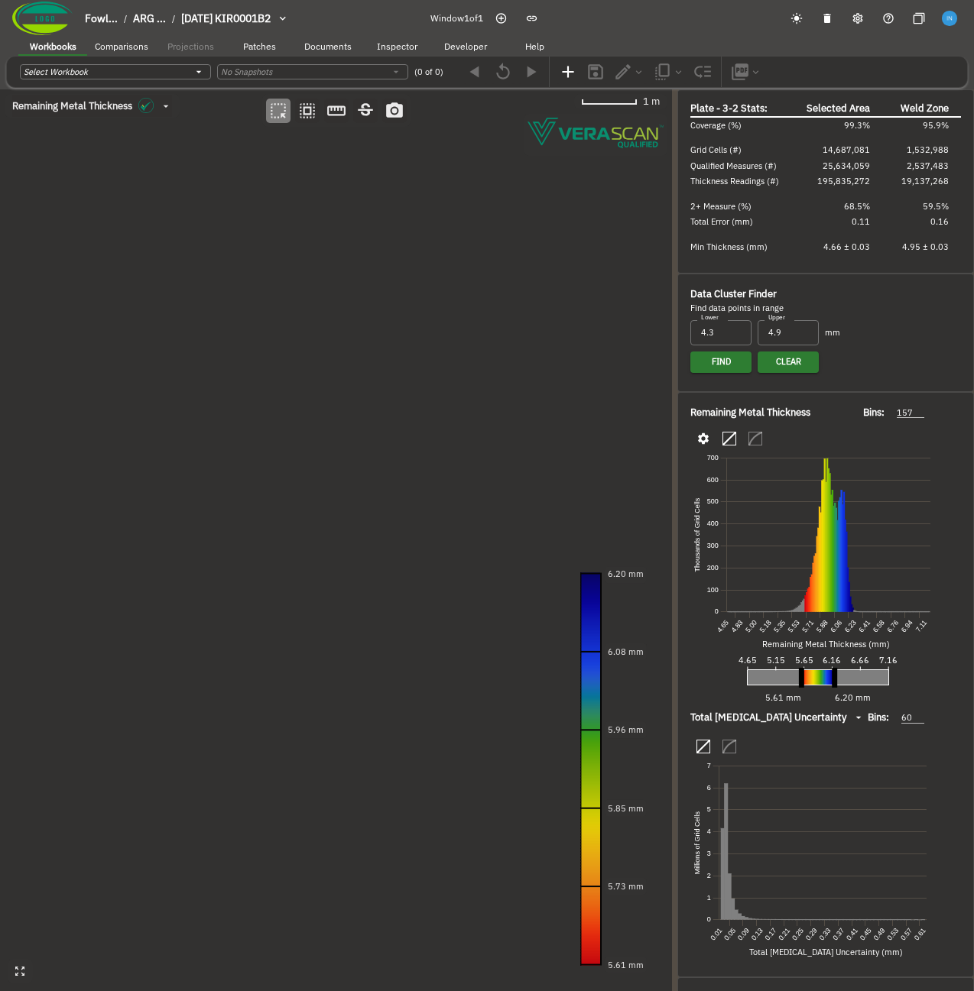
drag, startPoint x: 344, startPoint y: 608, endPoint x: 303, endPoint y: 454, distance: 158.9
click at [303, 454] on canvas at bounding box center [336, 540] width 672 height 902
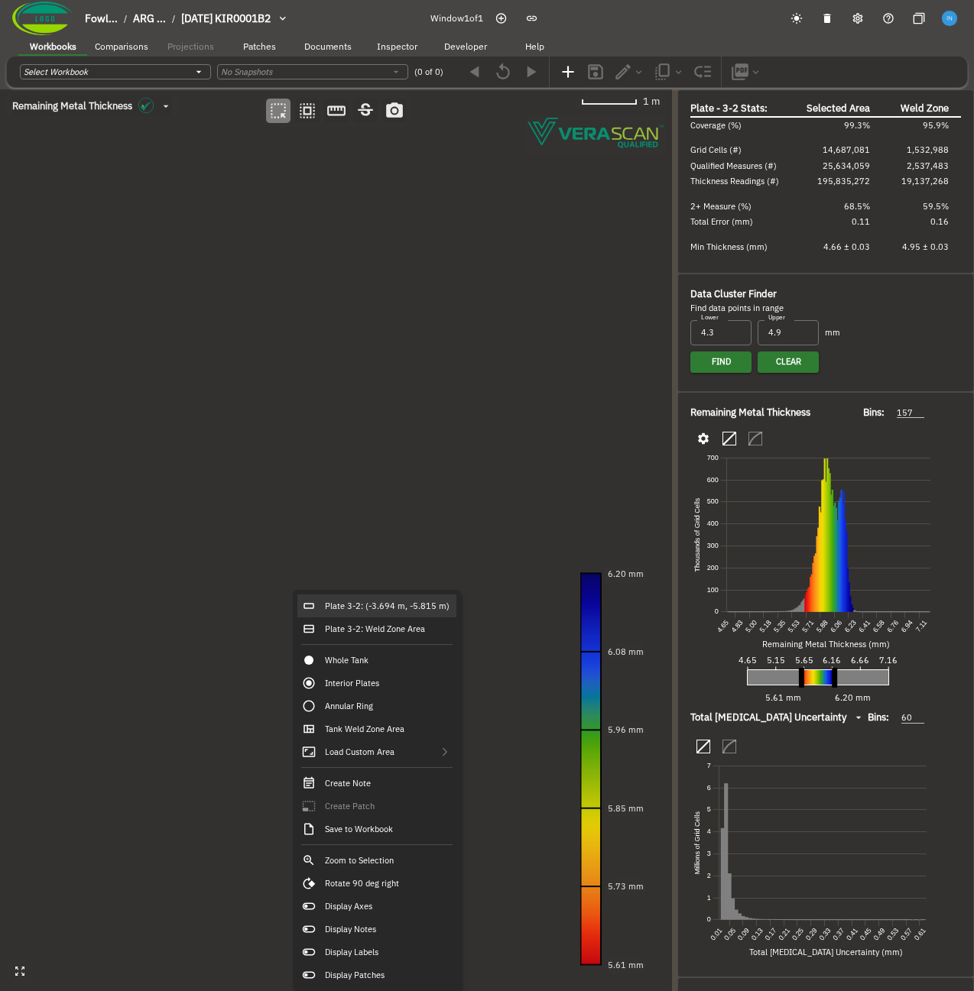
click at [267, 440] on canvas at bounding box center [336, 540] width 672 height 902
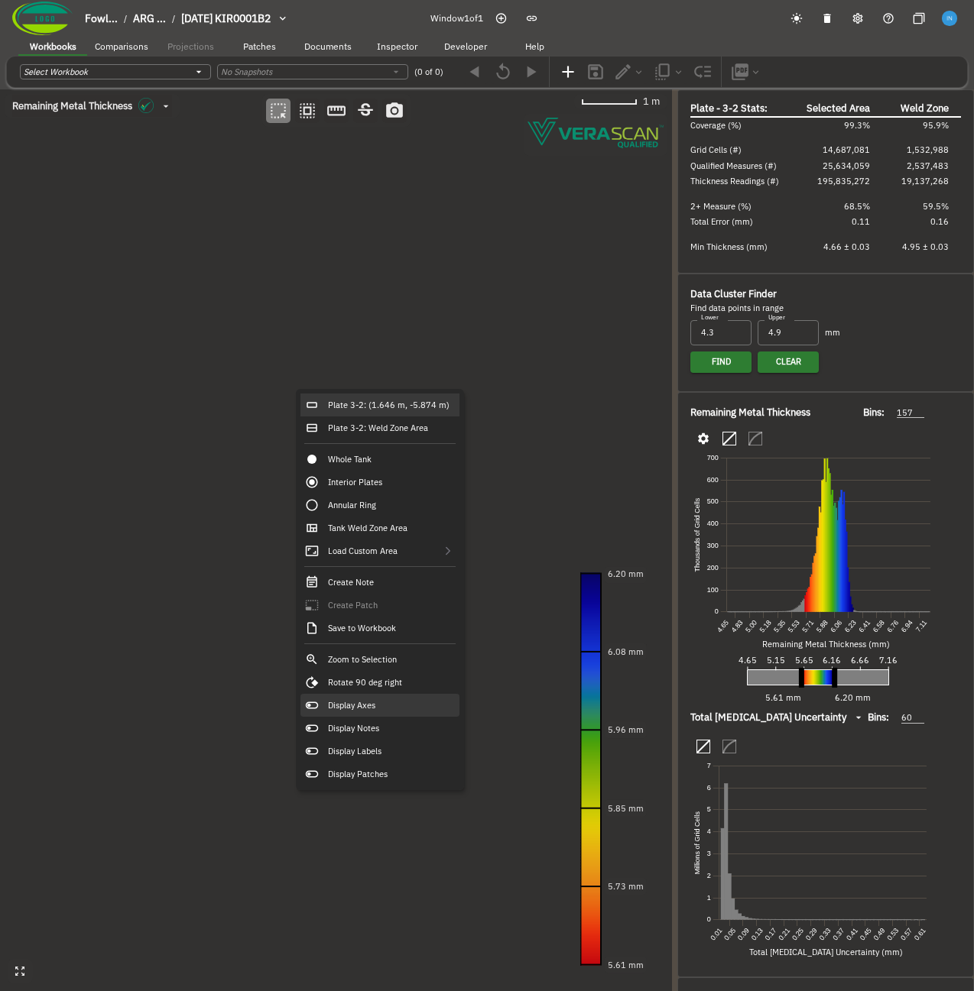
click at [416, 697] on div "Display Axes" at bounding box center [379, 705] width 159 height 23
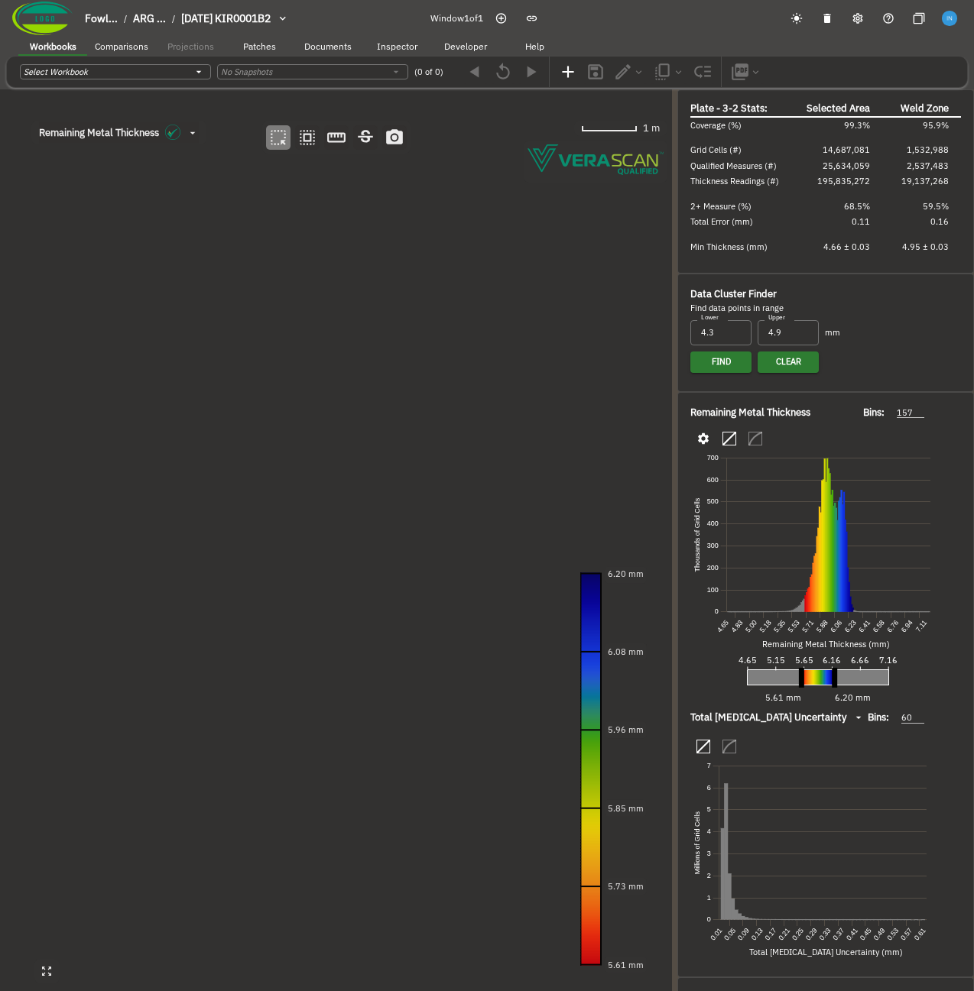
drag, startPoint x: 339, startPoint y: 527, endPoint x: 339, endPoint y: 585, distance: 57.3
click at [339, 585] on canvas at bounding box center [336, 540] width 672 height 902
click at [316, 439] on canvas at bounding box center [336, 540] width 672 height 902
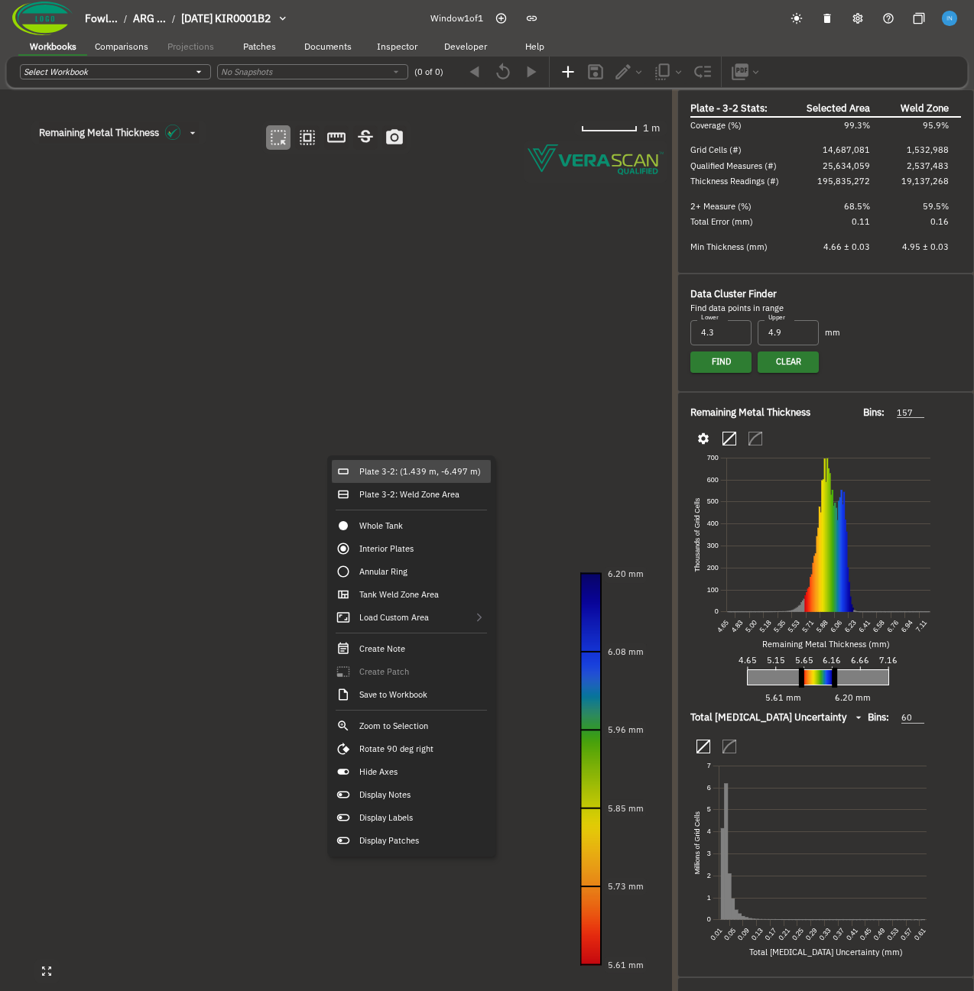
click at [375, 469] on div "Plate 3-2: (1.439 m, -6.497 m)" at bounding box center [411, 471] width 159 height 23
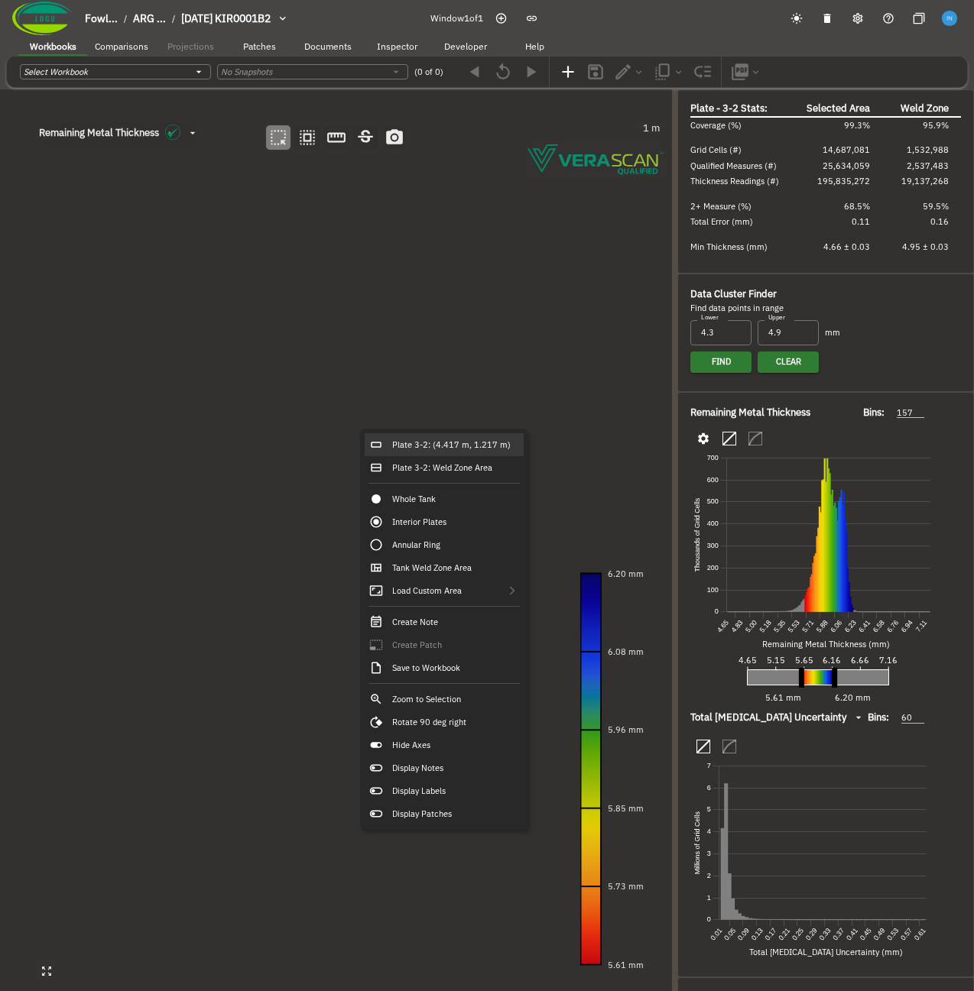
click at [558, 377] on canvas at bounding box center [336, 540] width 672 height 902
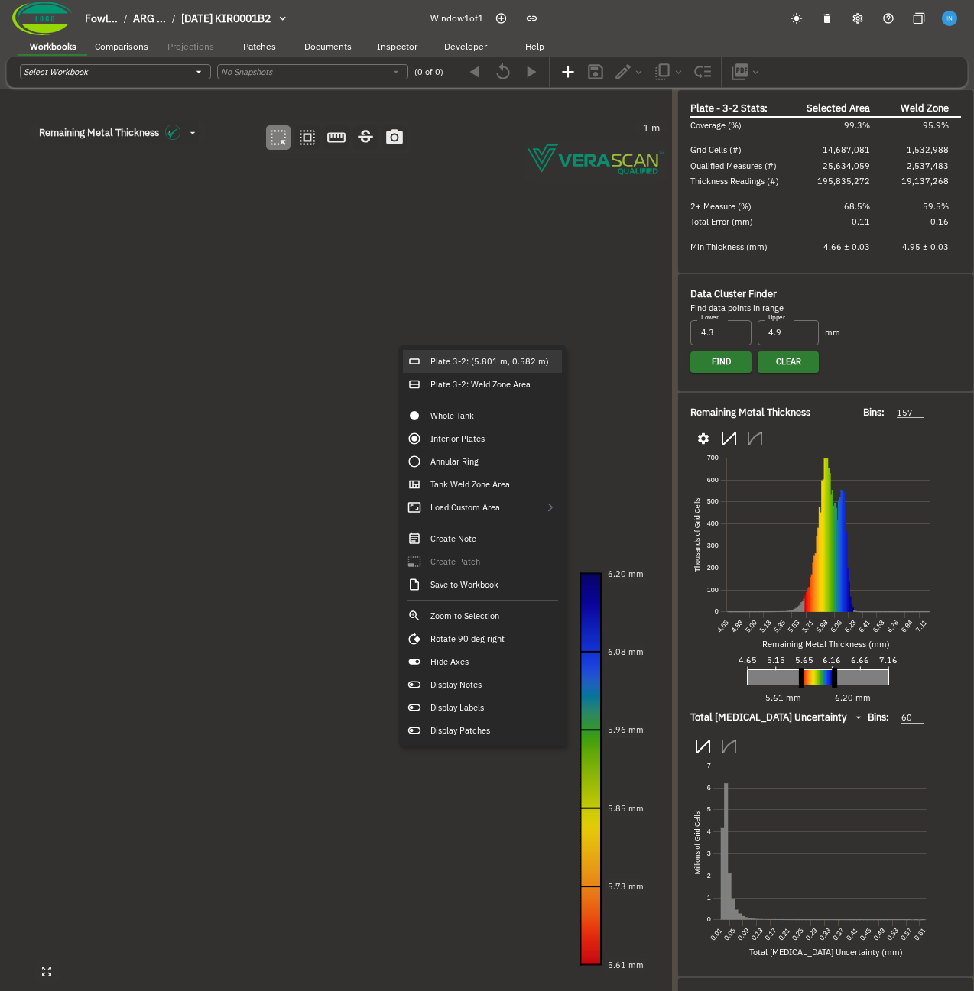
click at [320, 350] on canvas at bounding box center [336, 540] width 672 height 902
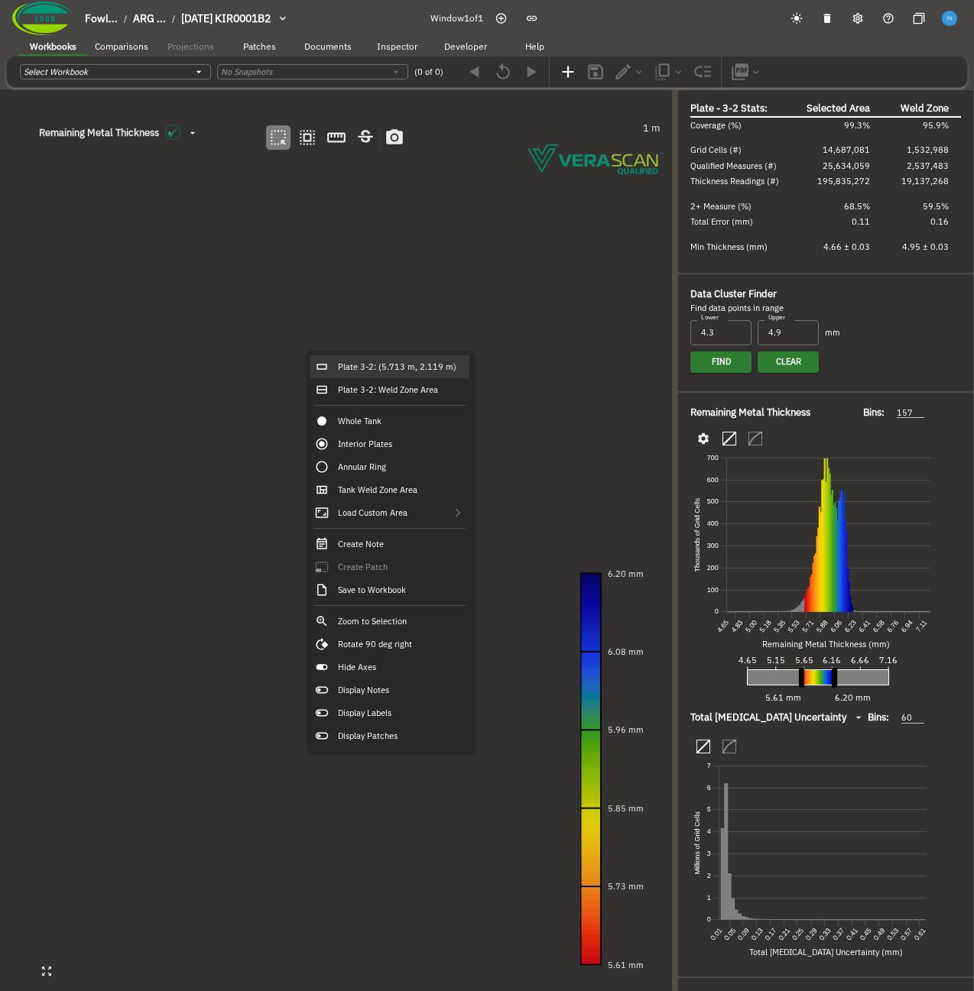
click at [326, 286] on canvas at bounding box center [336, 540] width 672 height 902
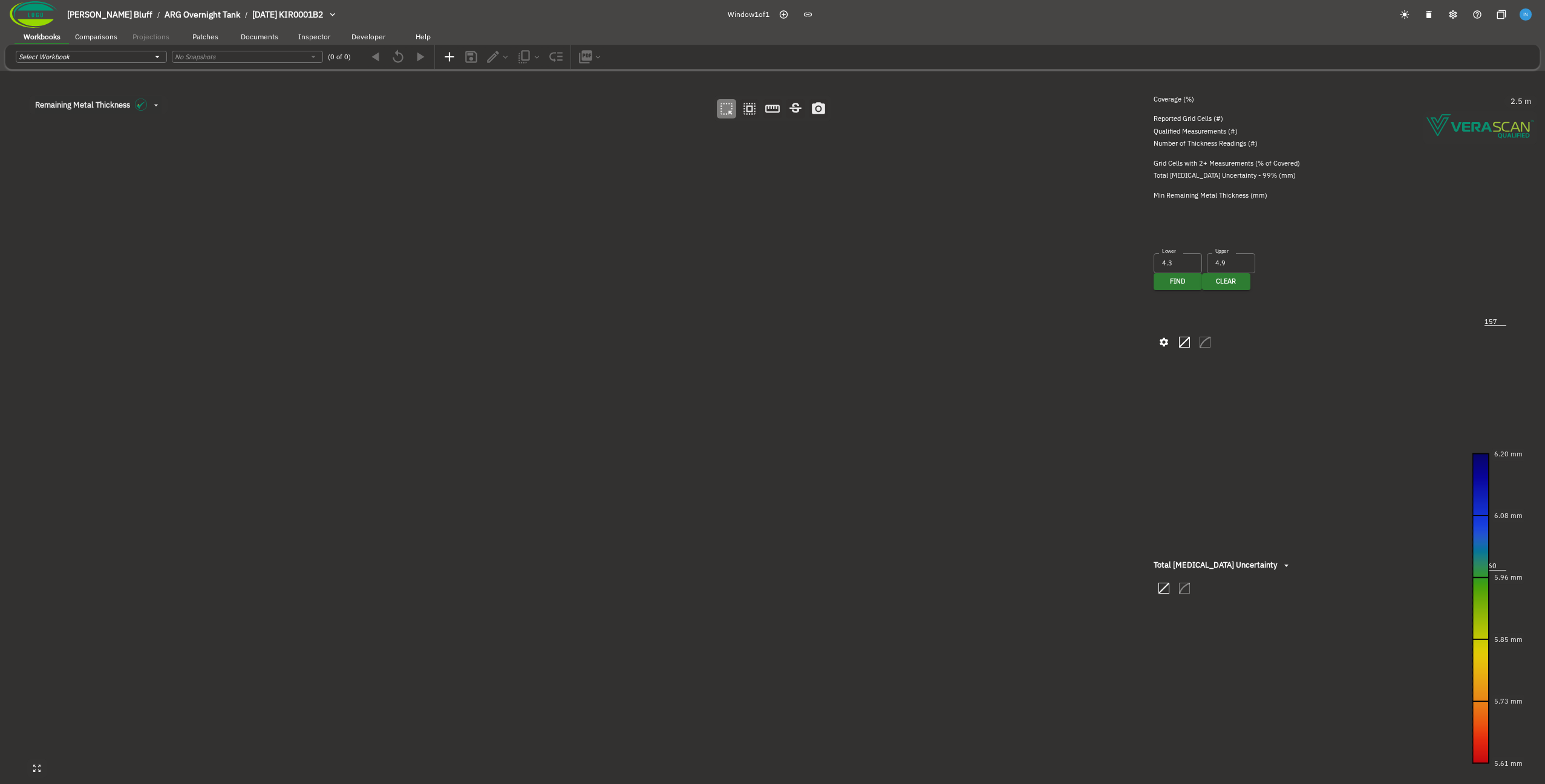
drag, startPoint x: 614, startPoint y: 507, endPoint x: 569, endPoint y: 472, distance: 57.0
click at [569, 472] on canvas at bounding box center [772, 427] width 1545 height 714
click at [541, 378] on canvas at bounding box center [772, 427] width 1545 height 714
type input "535"
type input "93"
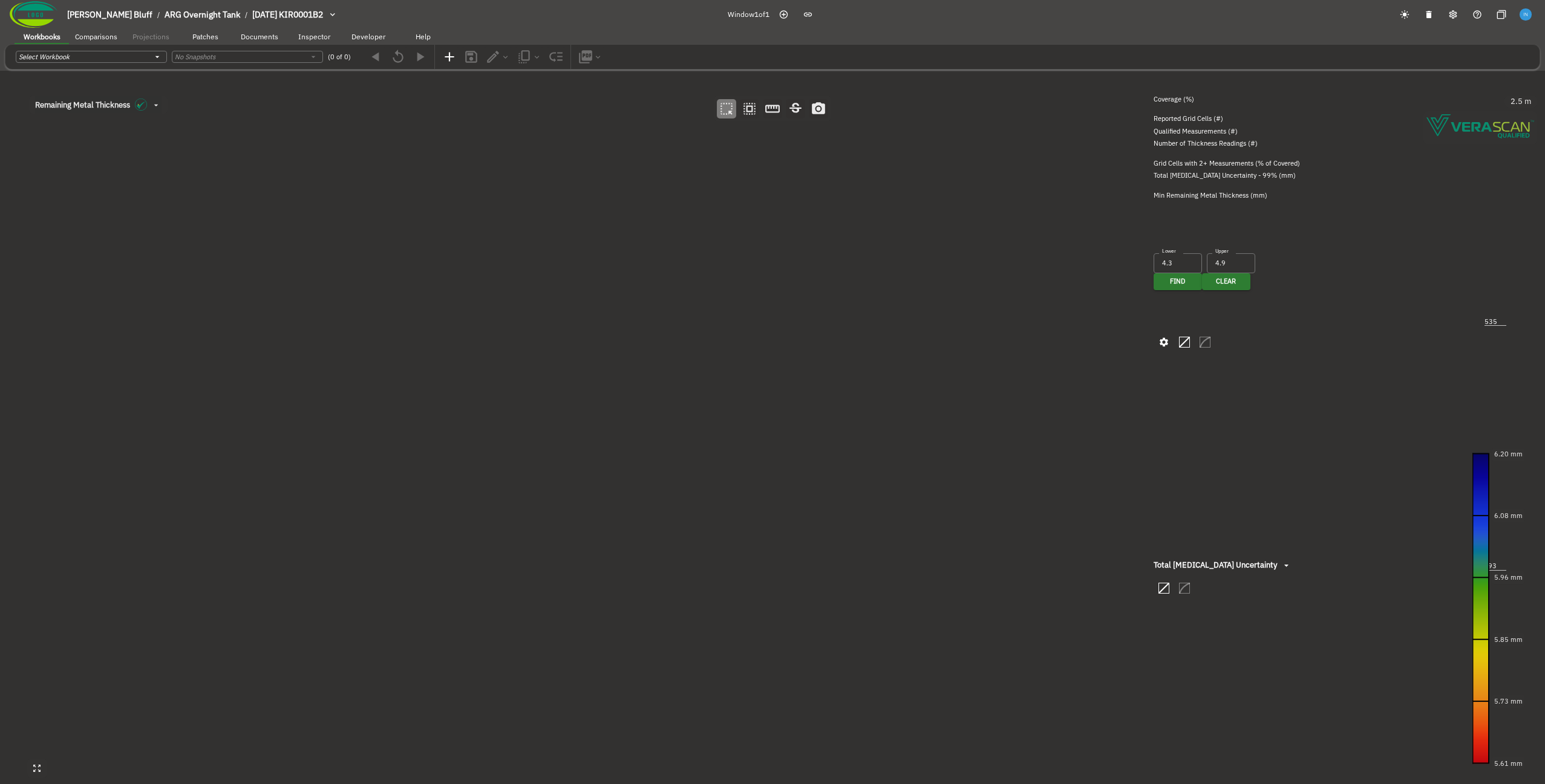
drag, startPoint x: 1406, startPoint y: 19, endPoint x: 1300, endPoint y: 2, distance: 107.4
click at [770, 19] on icon "button" at bounding box center [1405, 14] width 9 height 9
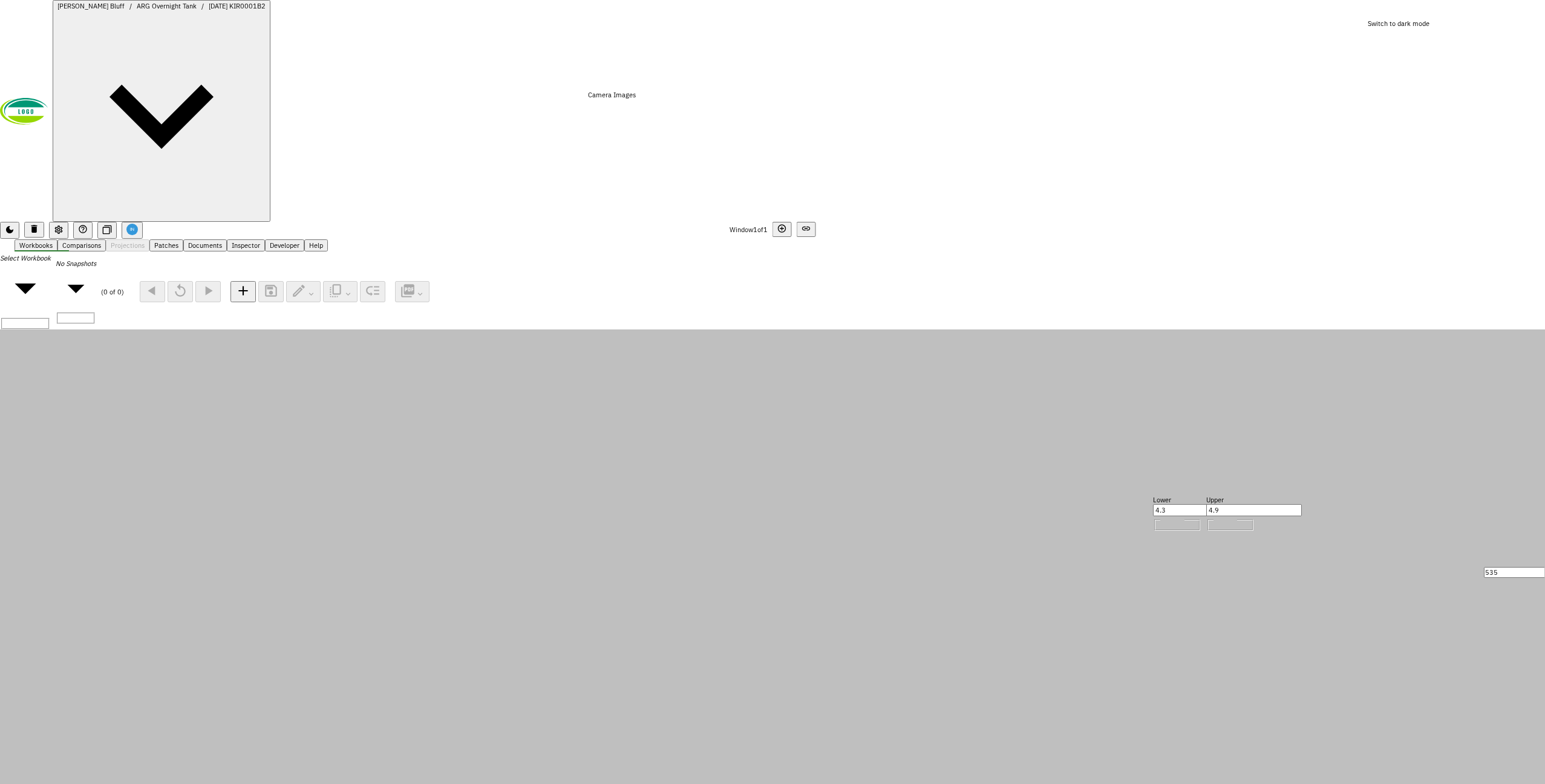
click at [266, 730] on canvas at bounding box center [772, 687] width 1545 height 714
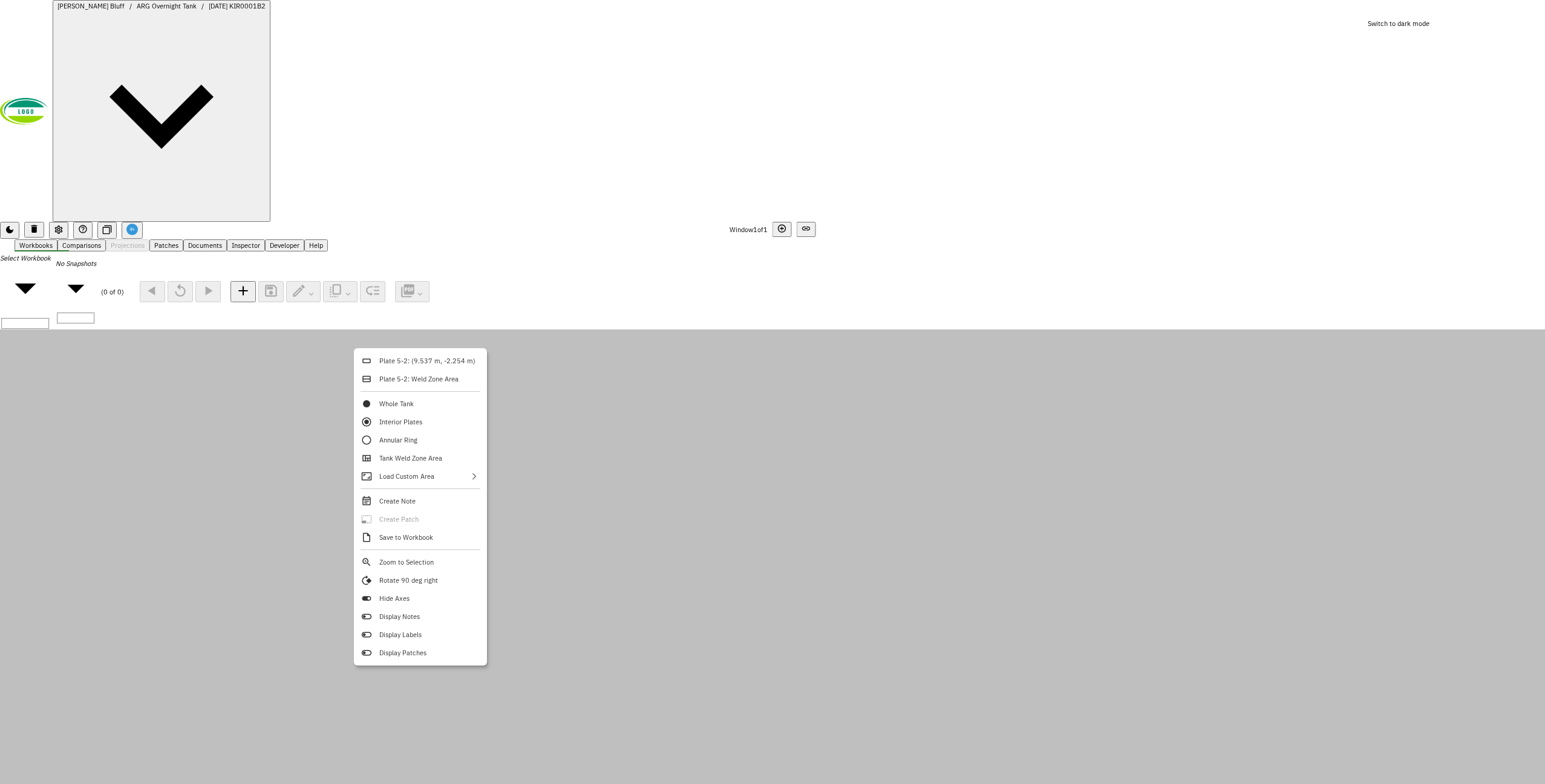
click at [560, 508] on canvas at bounding box center [772, 687] width 1545 height 714
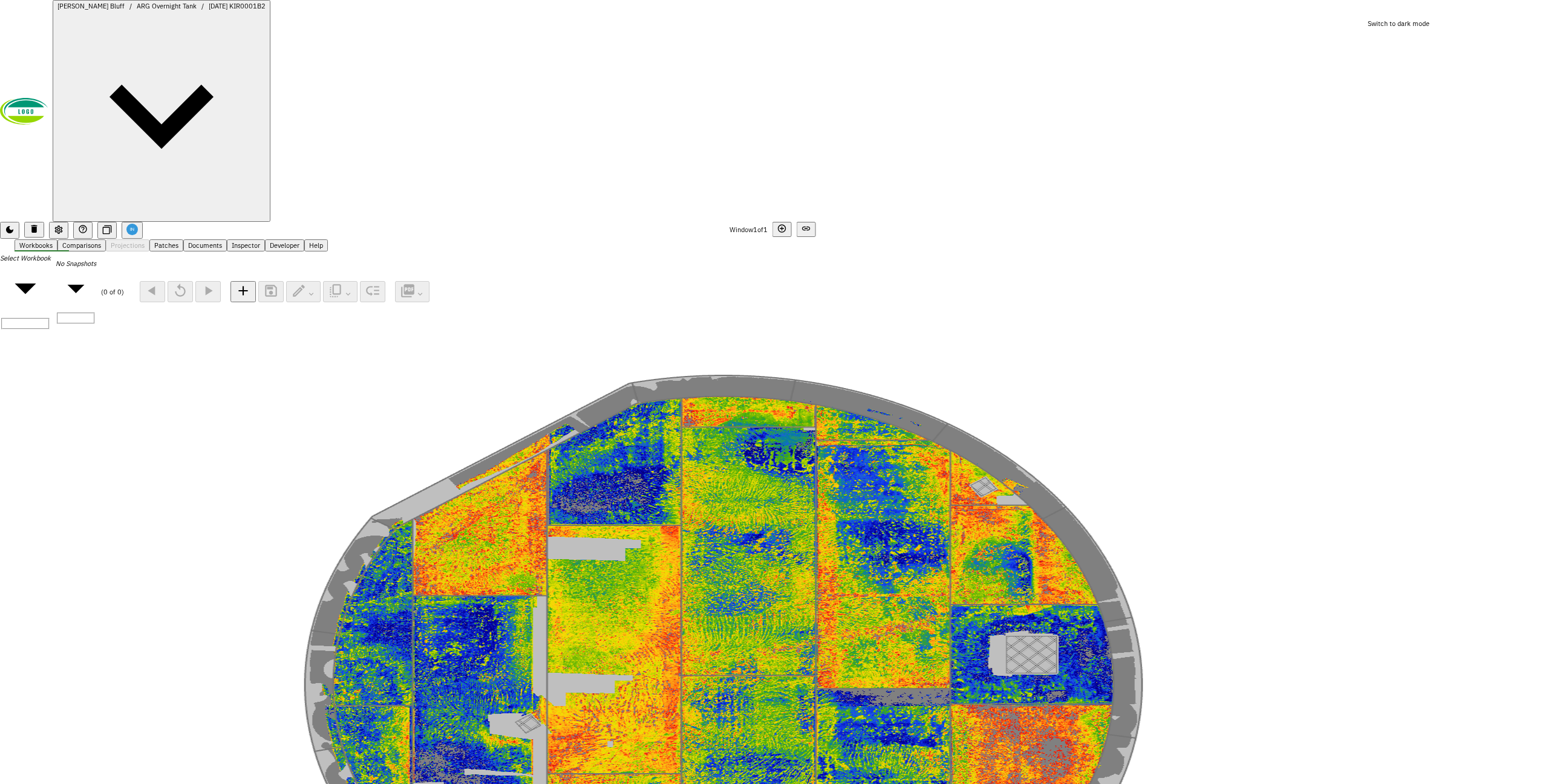
drag, startPoint x: 560, startPoint y: 508, endPoint x: 520, endPoint y: 494, distance: 42.4
click at [520, 494] on canvas at bounding box center [772, 687] width 1545 height 714
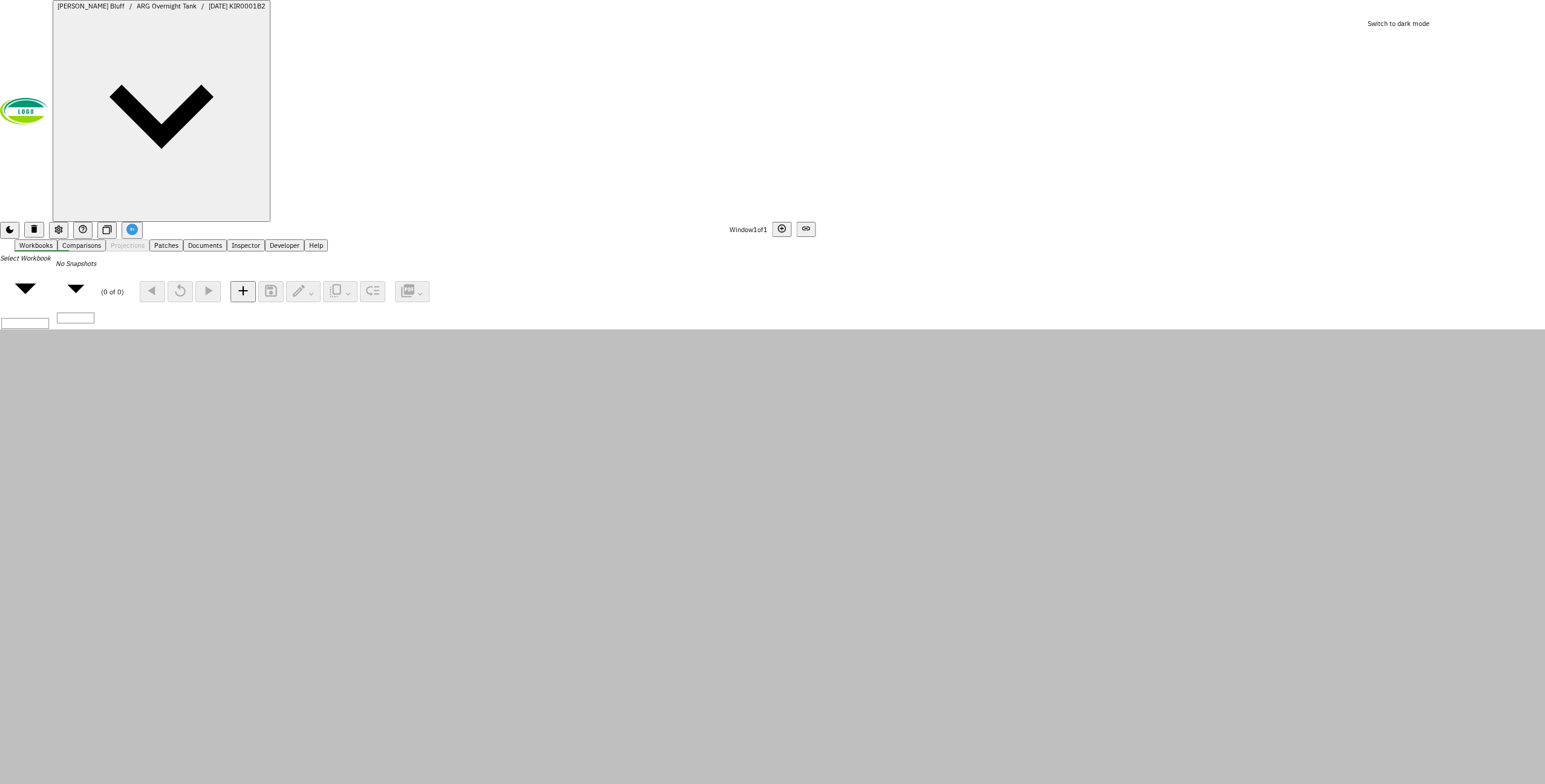
click at [232, 671] on canvas at bounding box center [772, 687] width 1545 height 714
click at [226, 720] on canvas at bounding box center [772, 687] width 1545 height 714
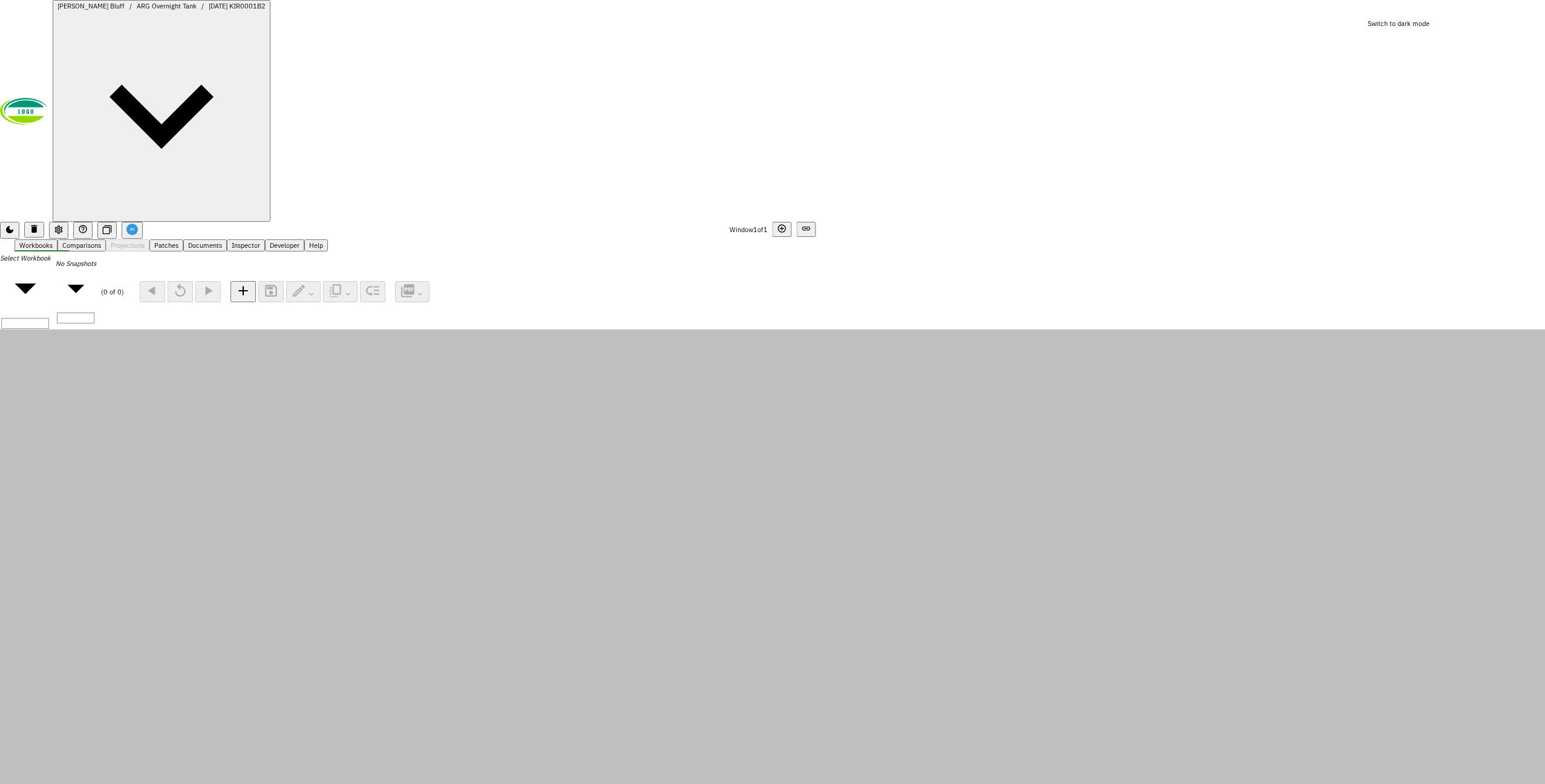
click at [226, 720] on canvas at bounding box center [772, 687] width 1545 height 714
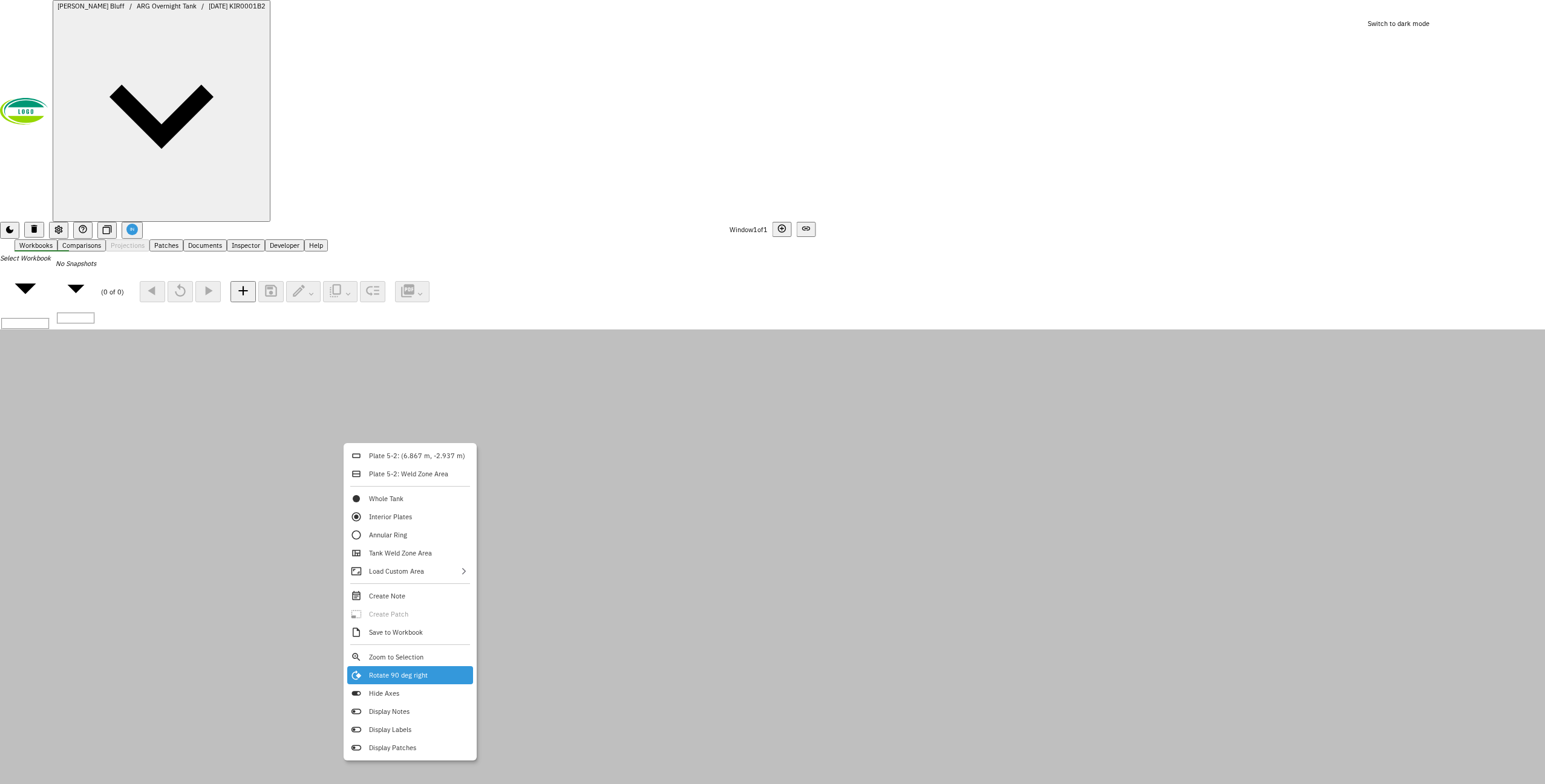
click at [416, 671] on div "Rotate 90 deg right" at bounding box center [410, 675] width 126 height 18
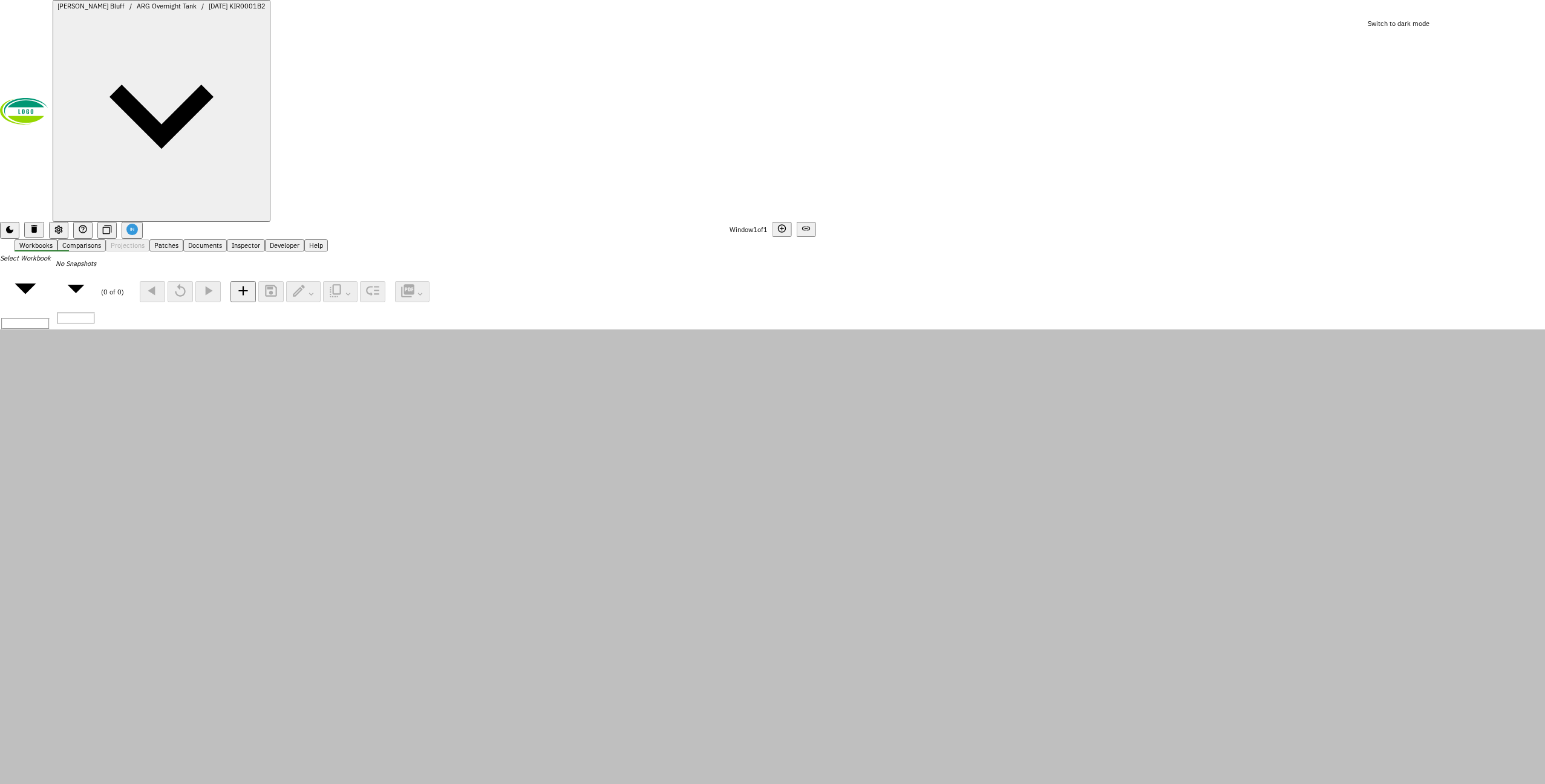
drag, startPoint x: 416, startPoint y: 503, endPoint x: 412, endPoint y: 494, distance: 9.8
click at [412, 494] on canvas at bounding box center [772, 687] width 1545 height 714
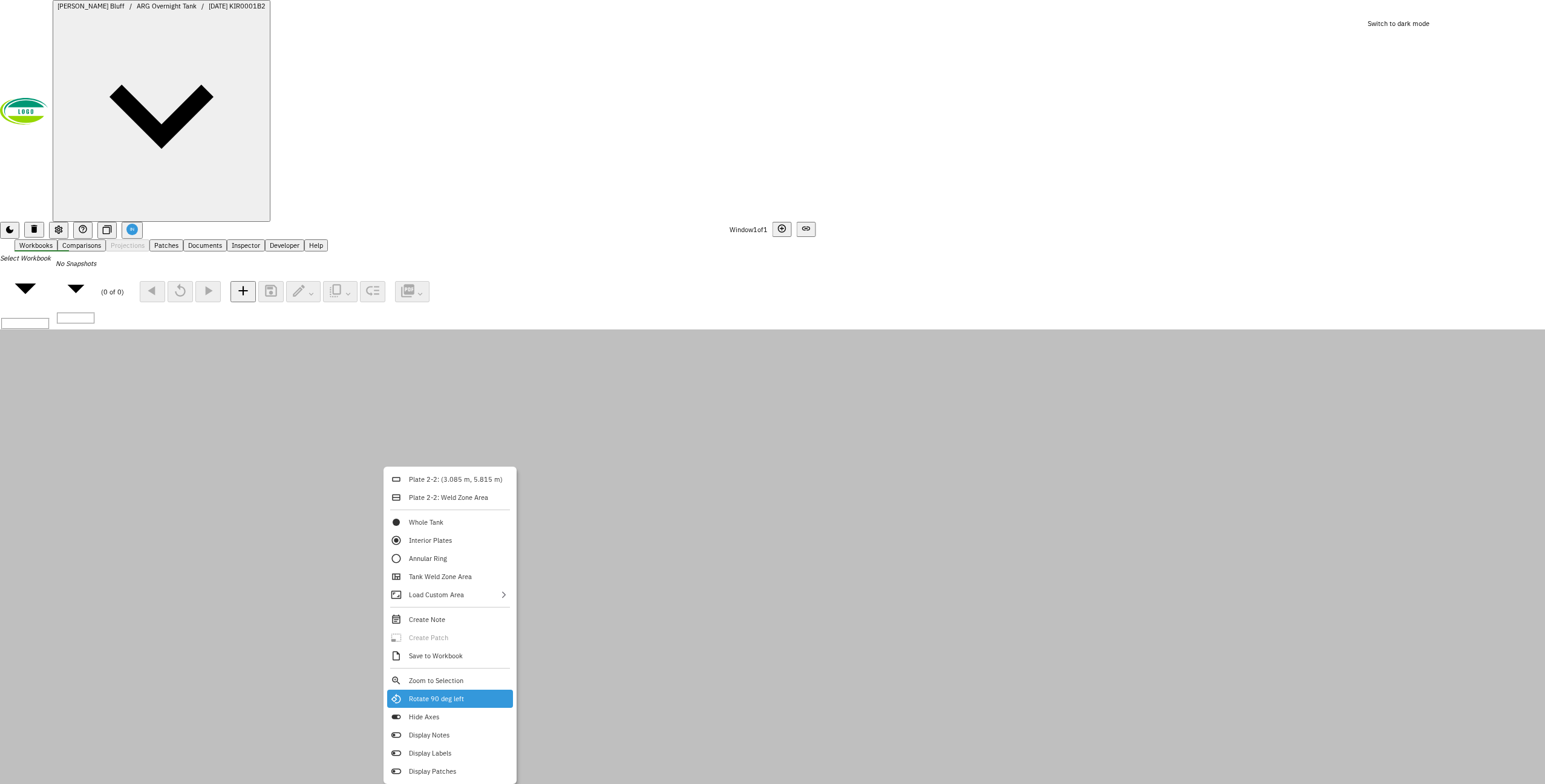
click at [476, 699] on div "Rotate 90 deg left" at bounding box center [450, 699] width 126 height 18
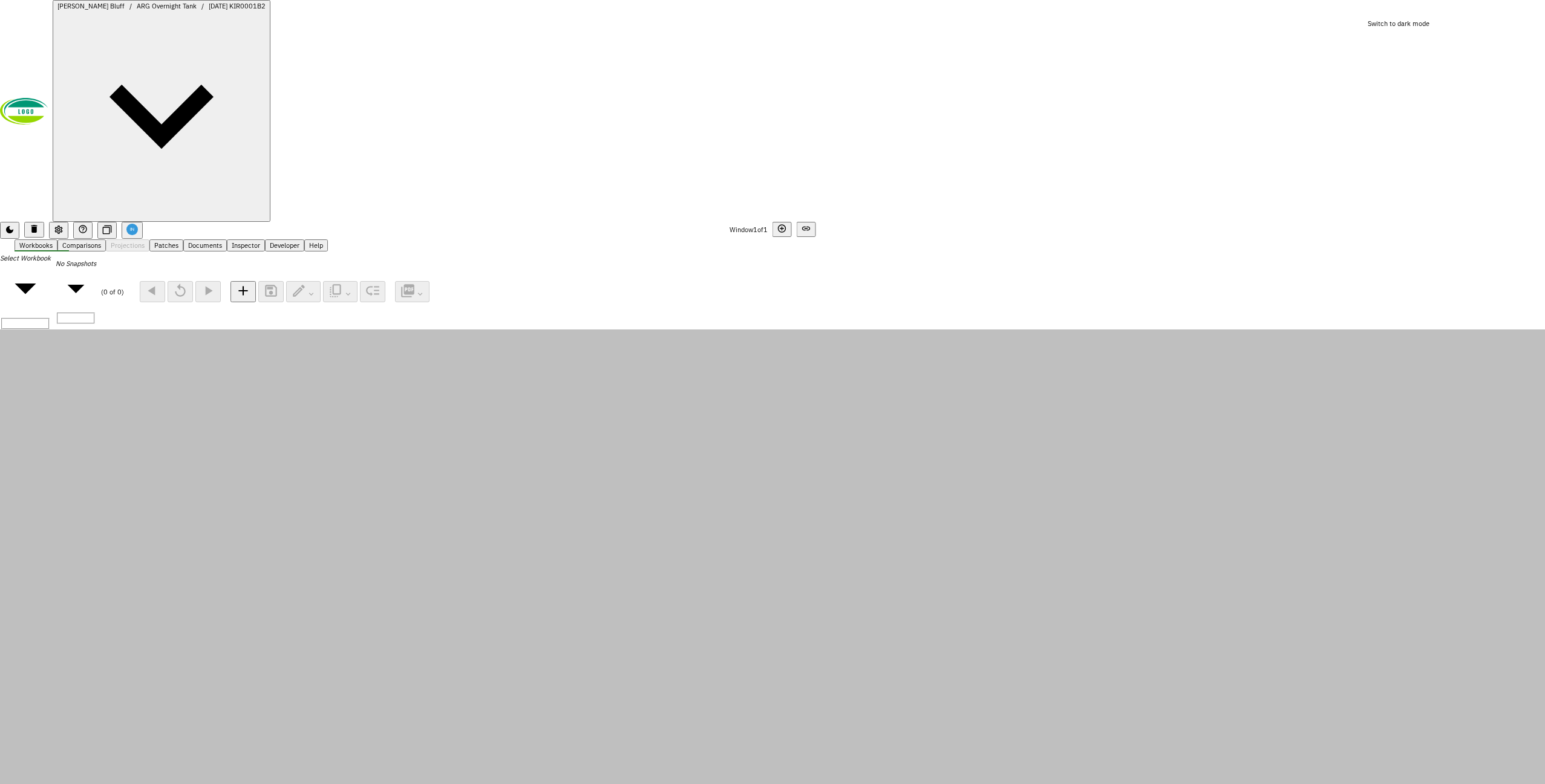
drag, startPoint x: 476, startPoint y: 699, endPoint x: 473, endPoint y: 684, distance: 15.3
click at [473, 684] on canvas at bounding box center [772, 687] width 1545 height 714
click at [394, 415] on canvas at bounding box center [772, 687] width 1545 height 714
click at [376, 330] on canvas at bounding box center [772, 687] width 1545 height 714
click at [541, 403] on canvas at bounding box center [772, 687] width 1545 height 714
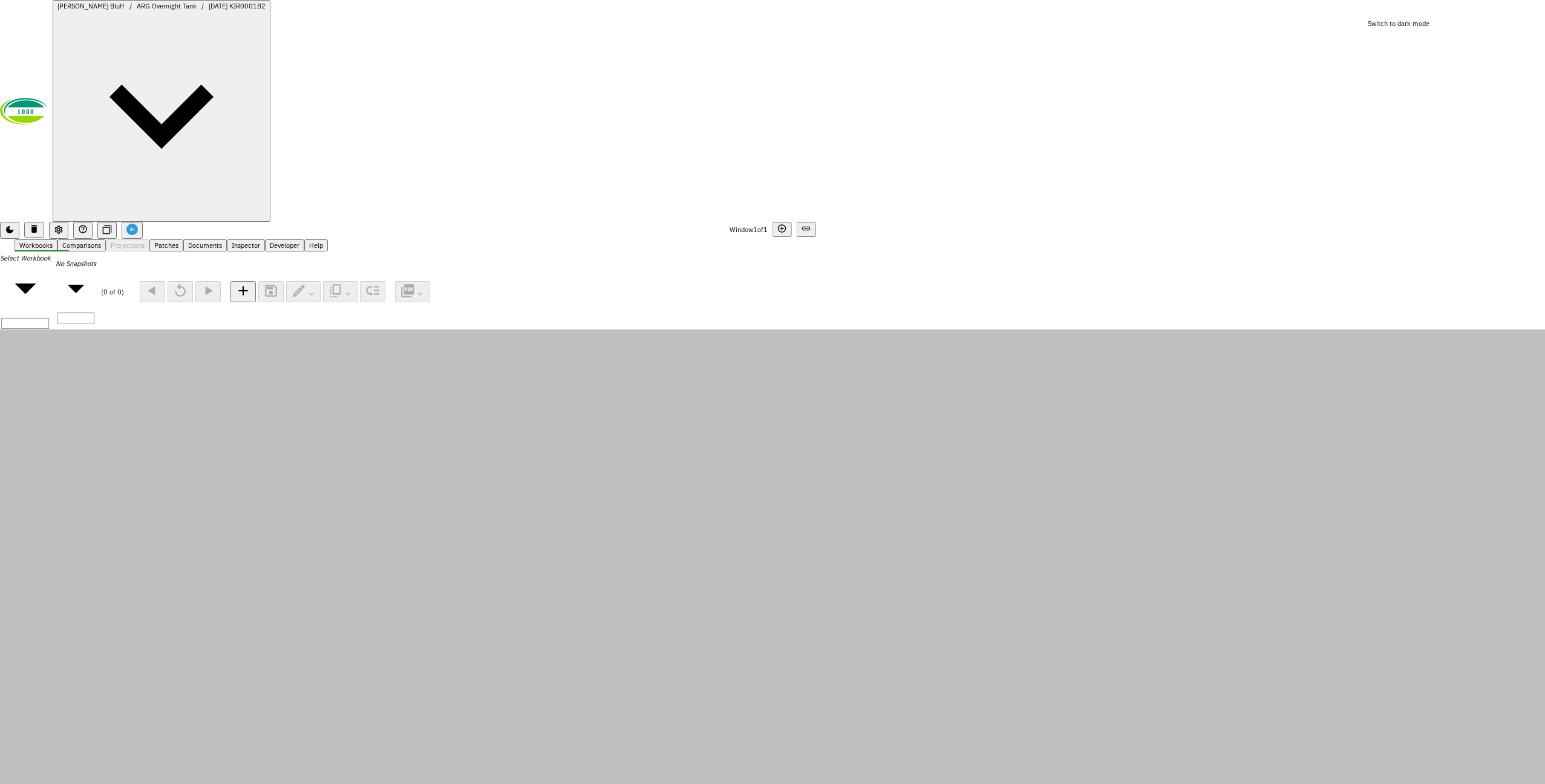
click at [546, 391] on canvas at bounding box center [772, 687] width 1545 height 714
